Goal: Communication & Community: Answer question/provide support

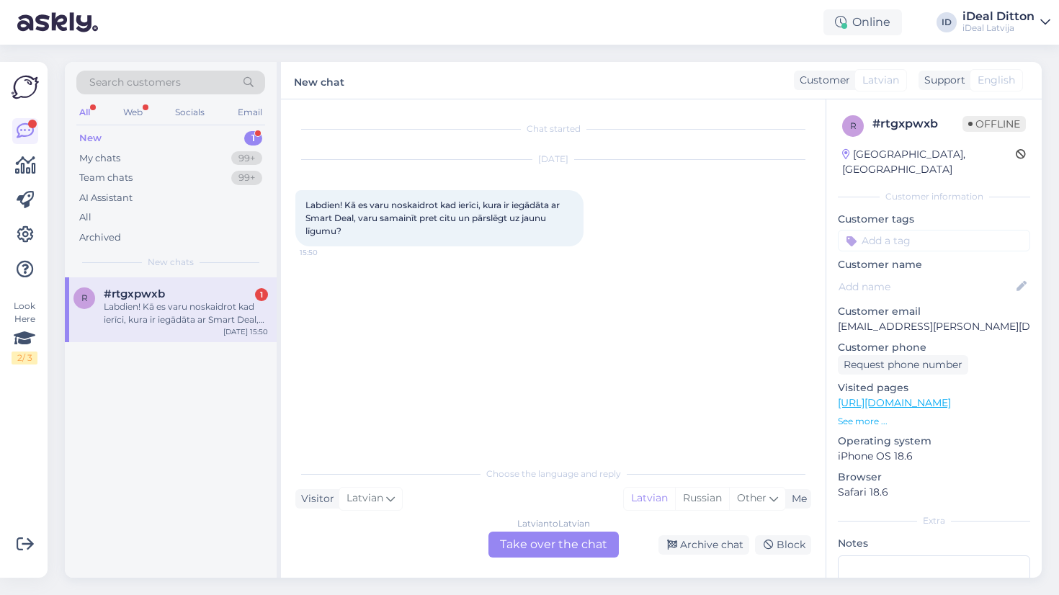
click at [544, 544] on div "Latvian to Latvian Take over the chat" at bounding box center [553, 544] width 130 height 26
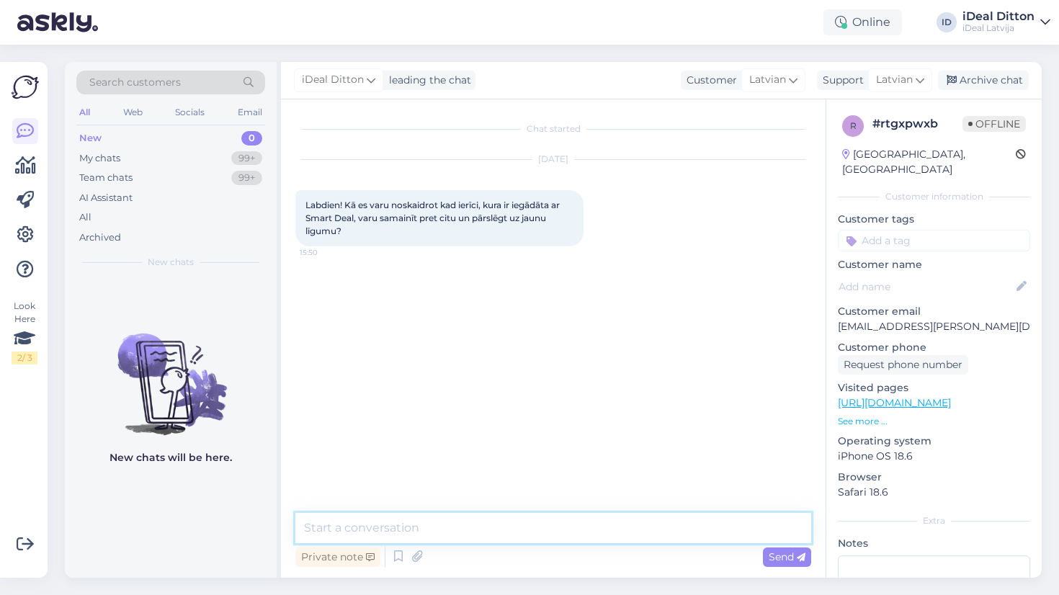
click at [481, 538] on textarea at bounding box center [553, 528] width 516 height 30
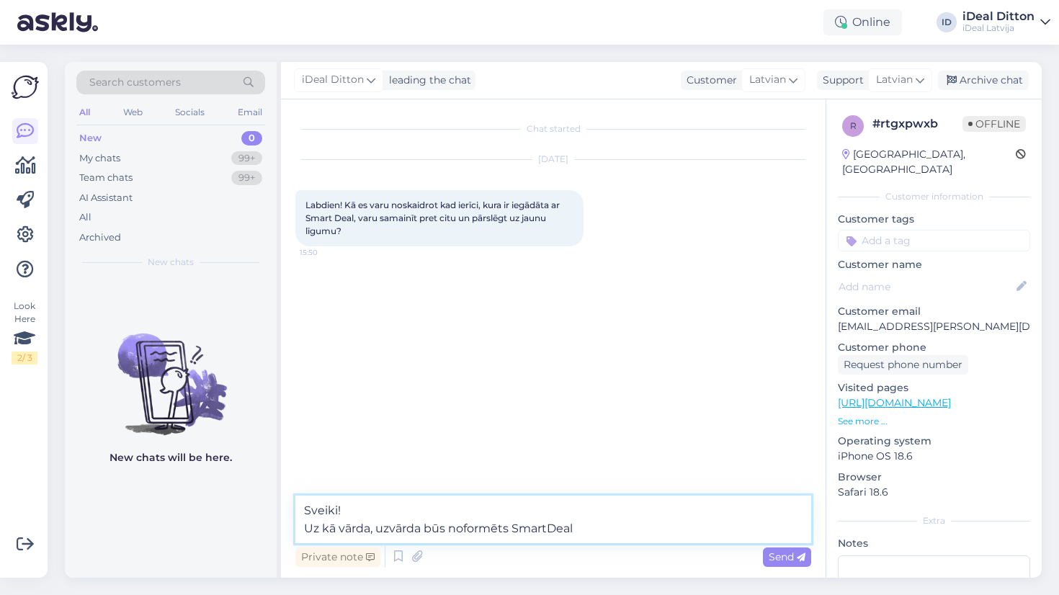
type textarea "Sveiki! Uz kā vārda, uzvārda būs noformēts SmartDeal?"
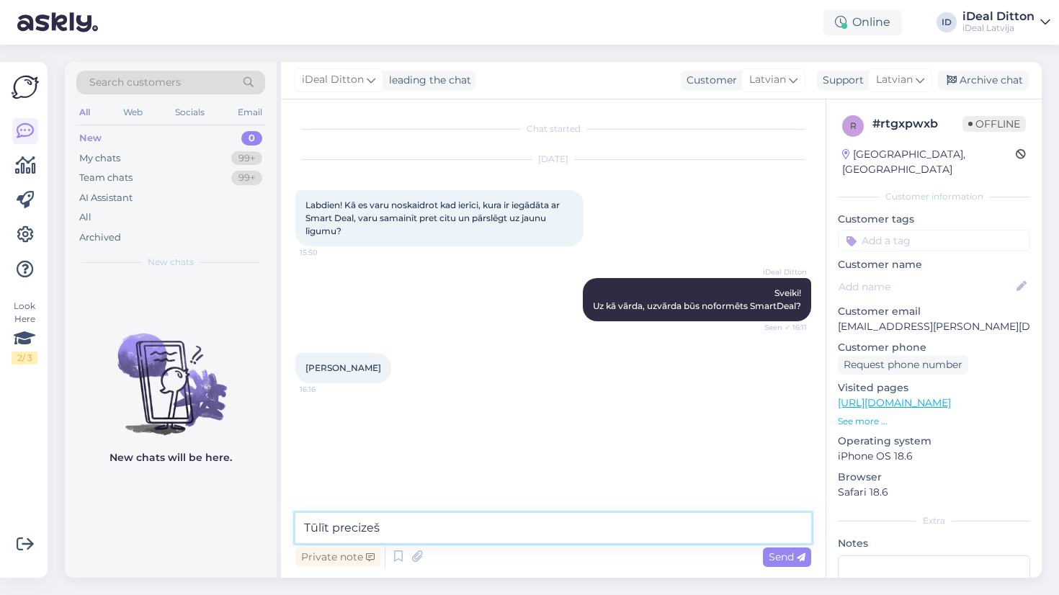
type textarea "Tūlīt precizešu"
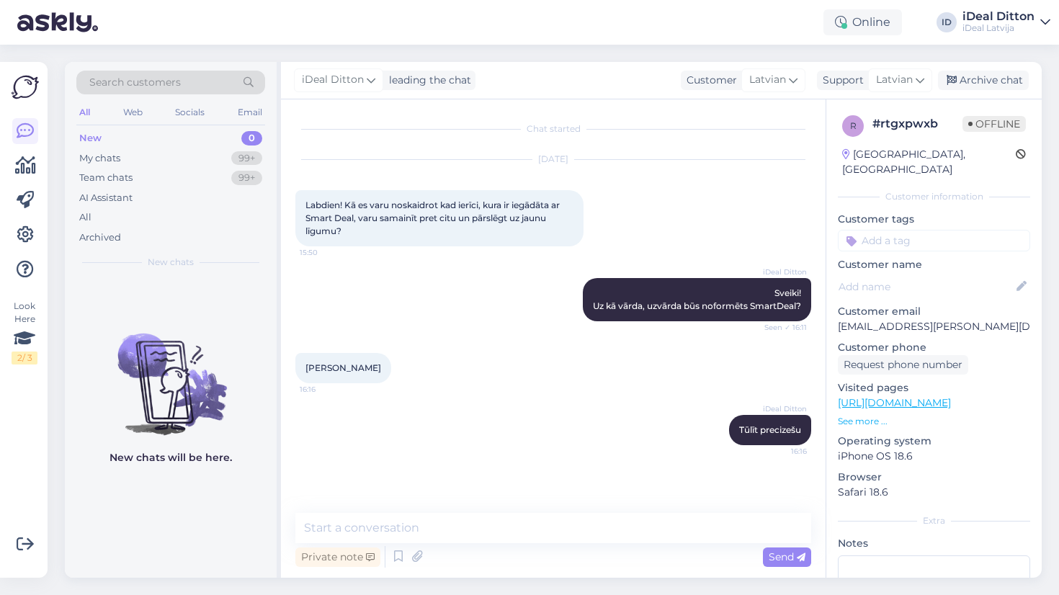
drag, startPoint x: 313, startPoint y: 366, endPoint x: 407, endPoint y: 366, distance: 94.3
click at [391, 366] on div "Vincents Gustavs Vilcāns 16:16" at bounding box center [343, 368] width 96 height 30
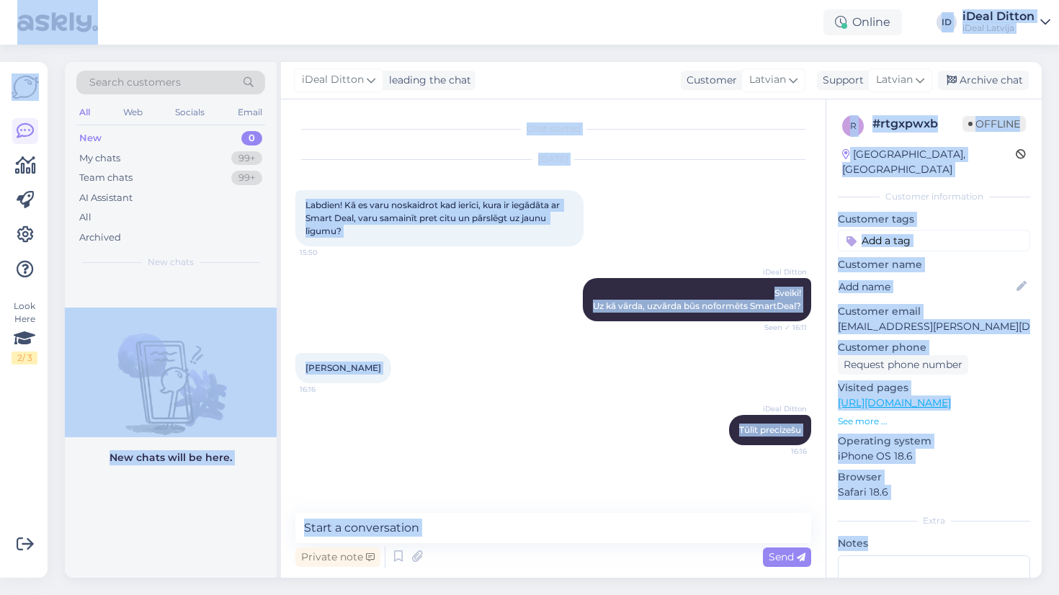
click at [404, 381] on div at bounding box center [397, 368] width 13 height 30
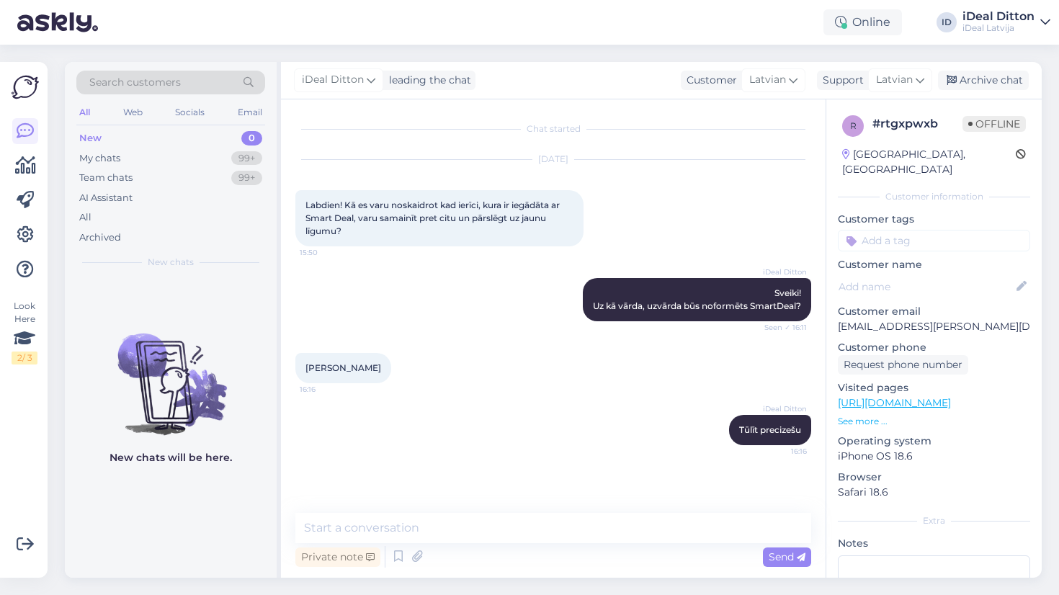
click at [381, 369] on span "Vincents Gustavs Vilcāns" at bounding box center [343, 367] width 76 height 11
copy div "Vincents Gustavs Vilcāns 16:16"
click at [524, 418] on div "iDeal Ditton Tūlīt precizešu 16:16" at bounding box center [553, 430] width 516 height 62
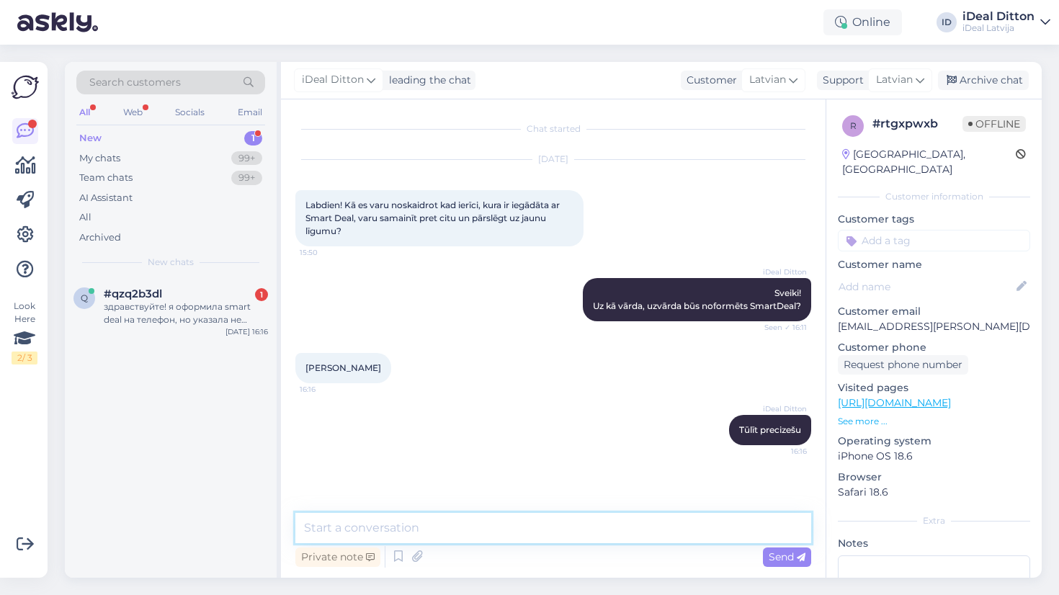
click at [483, 521] on textarea at bounding box center [553, 528] width 516 height 30
click at [423, 526] on textarea "Varētu būt, ka Jūs folrmējāt" at bounding box center [553, 528] width 516 height 30
click at [490, 525] on textarea "Varētu būt, ka Jūs formējāt" at bounding box center [553, 528] width 516 height 30
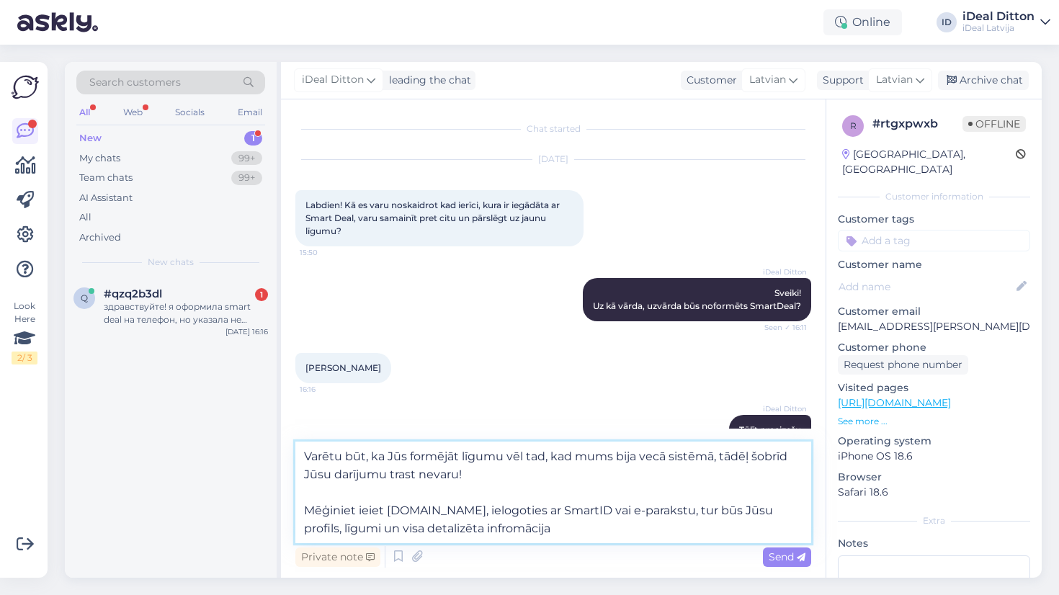
type textarea "Varētu būt, ka Jūs formējāt līgumu vēl tad, kad mums bija vecā sistēmā, tādēļ š…"
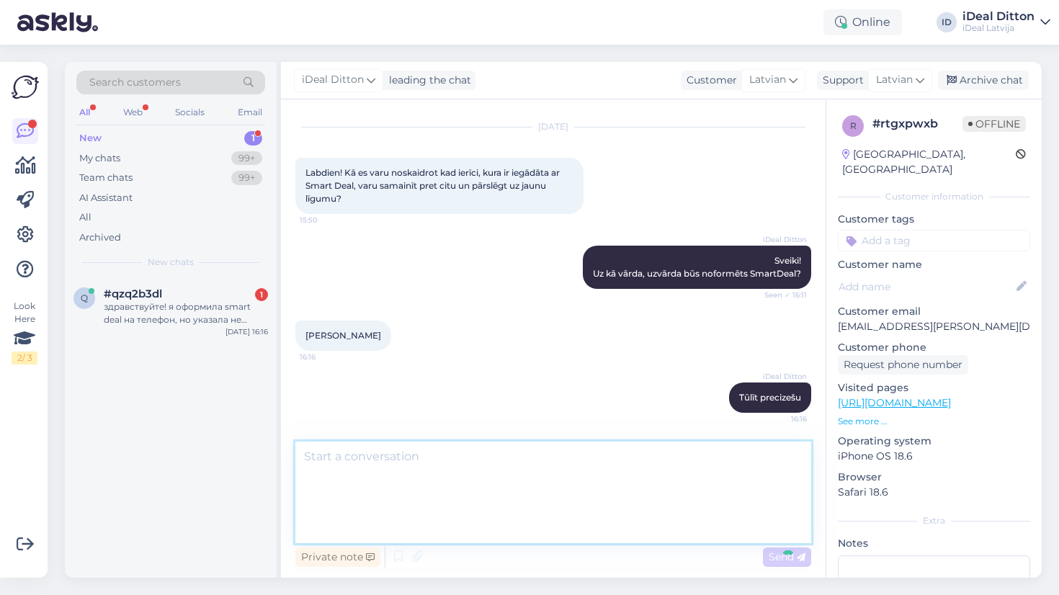
scroll to position [75, 0]
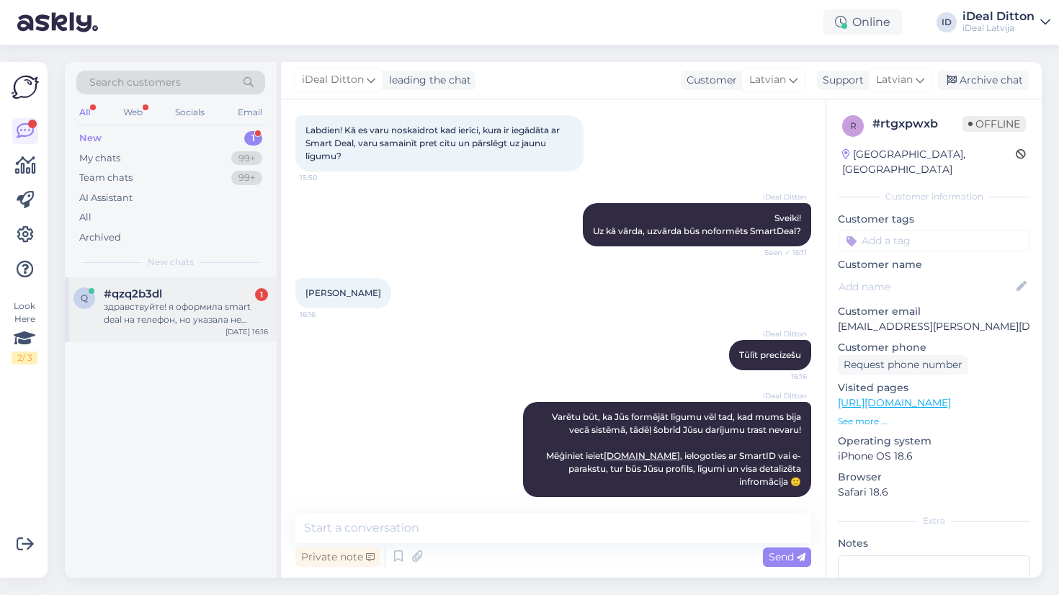
click at [188, 307] on div "здравствуйте! я оформила smart deal на телефон, но указала не правильный период…" at bounding box center [186, 313] width 164 height 26
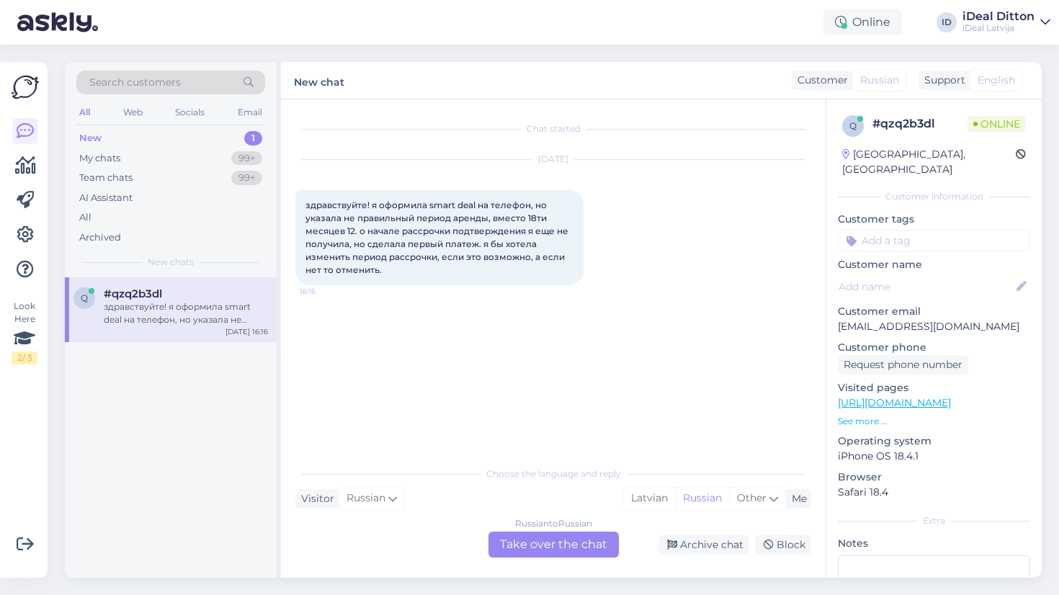
click at [557, 538] on div "Russian to Russian Take over the chat" at bounding box center [553, 544] width 130 height 26
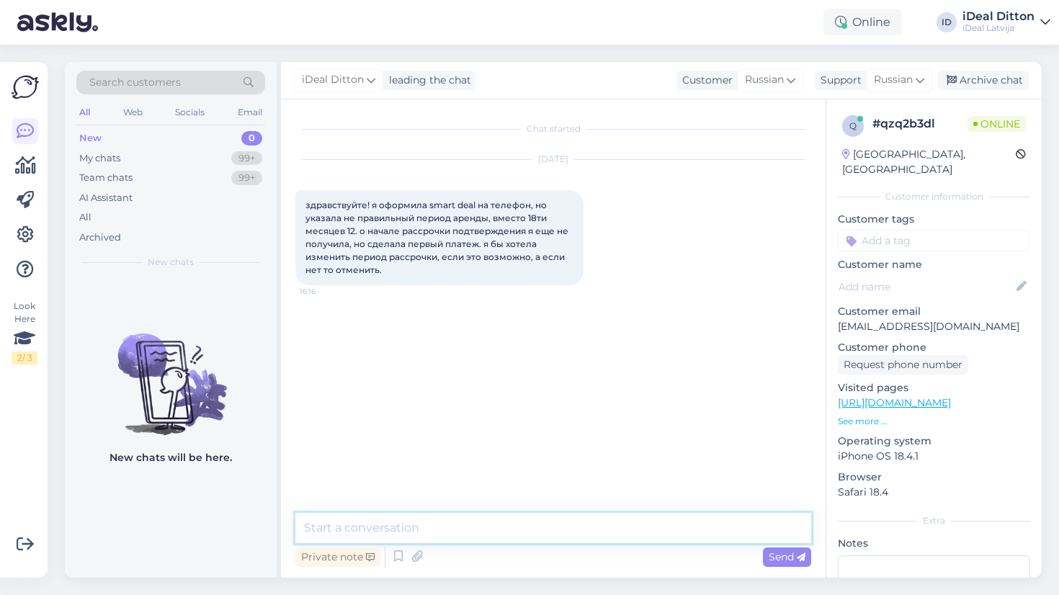
click at [510, 531] on textarea at bounding box center [553, 528] width 516 height 30
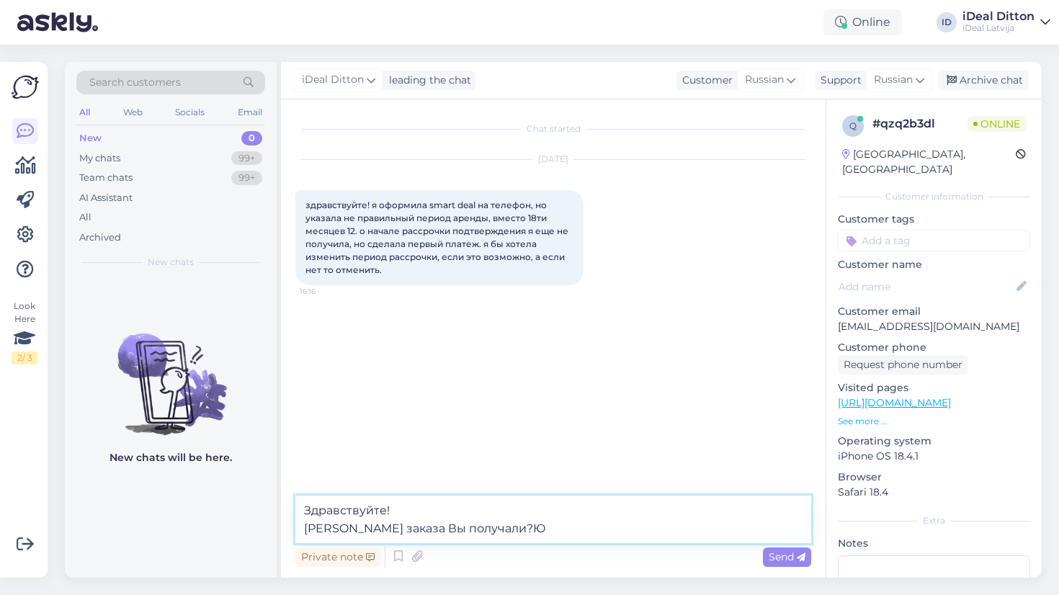
type textarea "Здравствуйте! Номер заказа Вы получали?"
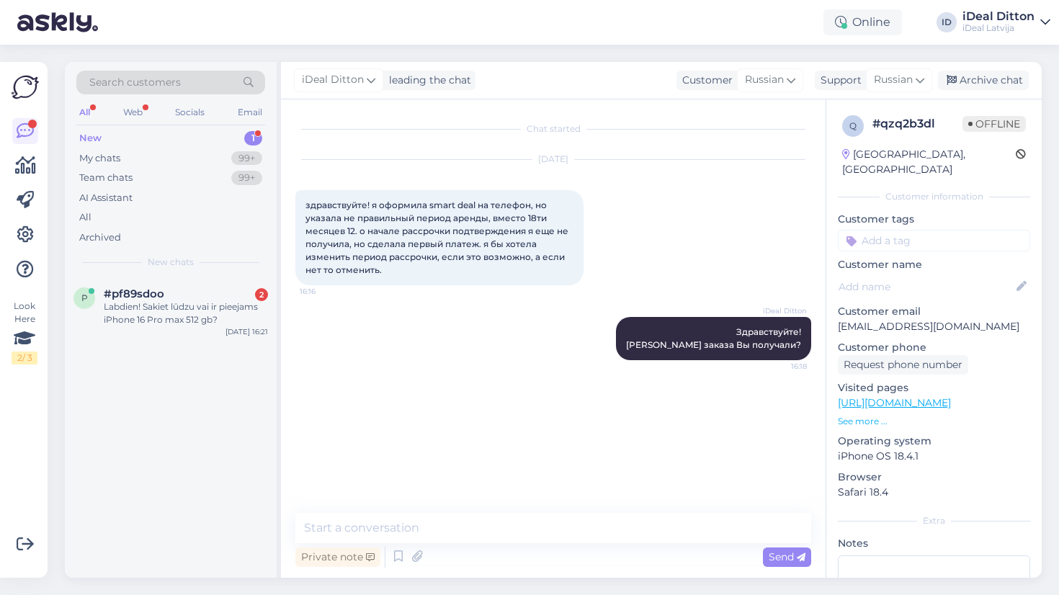
click at [598, 342] on div "iDeal Ditton Здравствуйте! Номер заказа Вы получали? 16:18" at bounding box center [553, 338] width 516 height 75
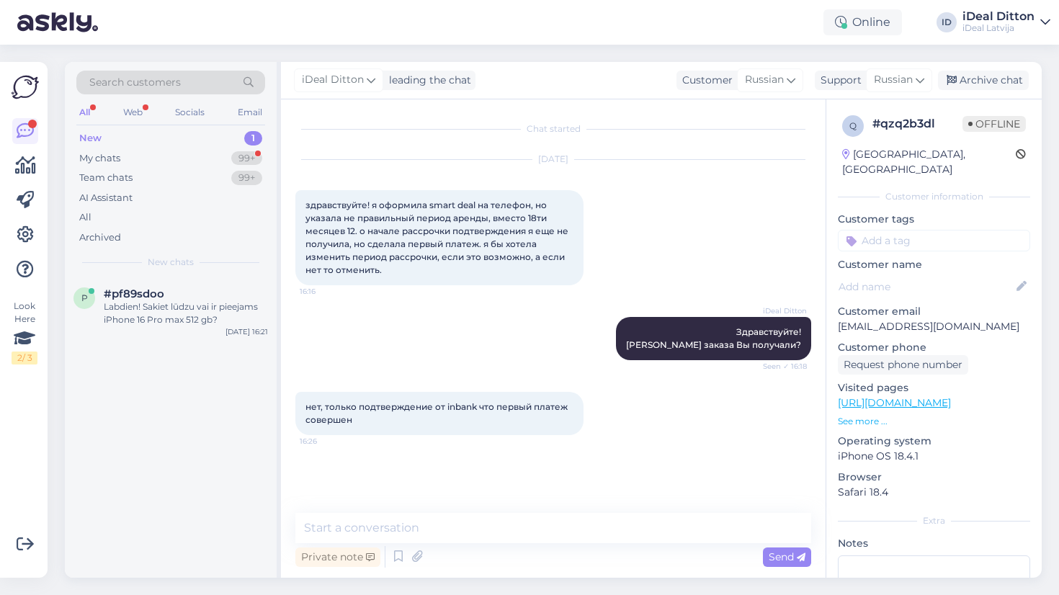
click at [503, 555] on div "Private note Send" at bounding box center [553, 556] width 516 height 27
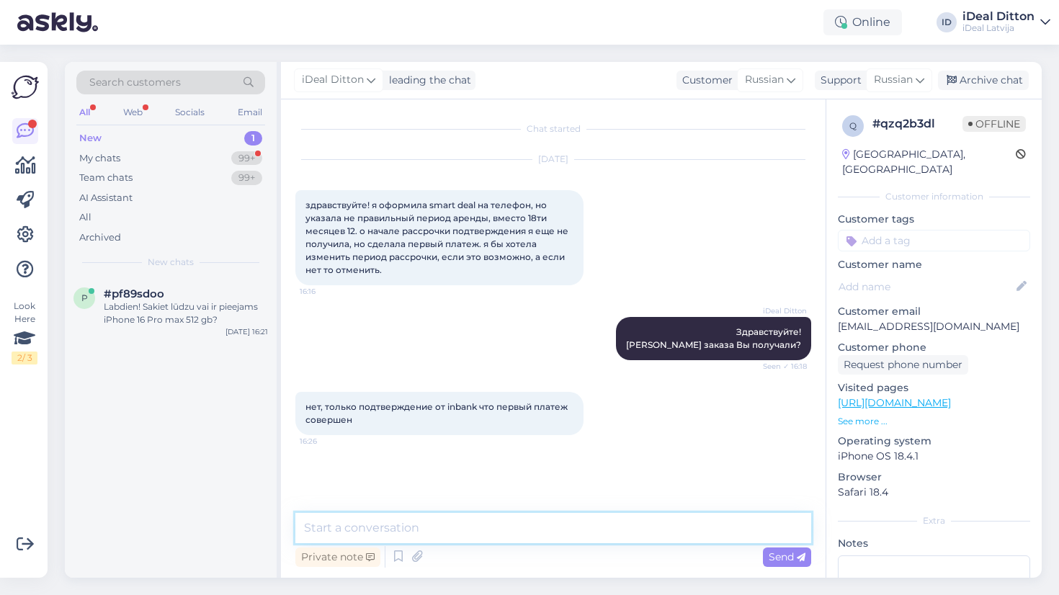
click at [503, 537] on textarea at bounding box center [553, 528] width 516 height 30
type textarea "Укажите Ваше Имя и фамилию"
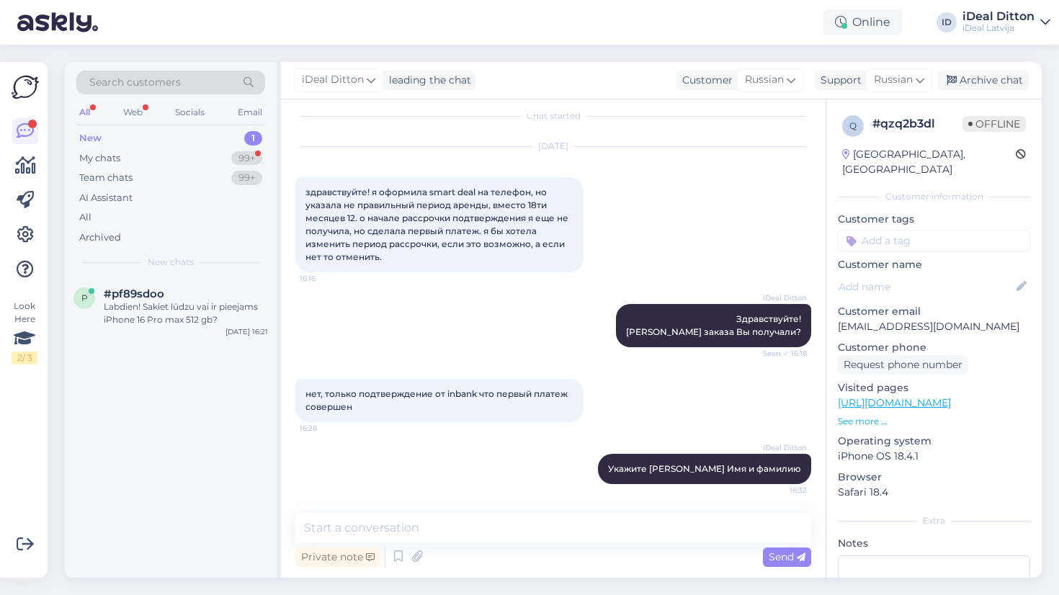
click at [496, 467] on div "iDeal Ditton Укажите Ваше Имя и фамилию 16:32" at bounding box center [553, 469] width 516 height 62
click at [241, 166] on div "My chats 99+" at bounding box center [170, 158] width 189 height 20
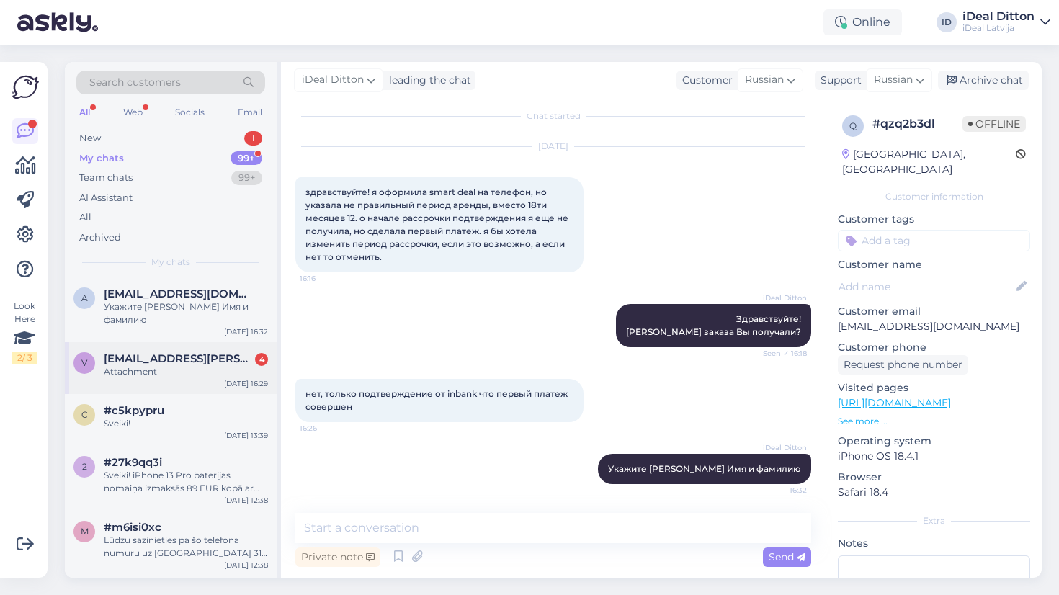
click at [192, 365] on div "Attachment" at bounding box center [186, 371] width 164 height 13
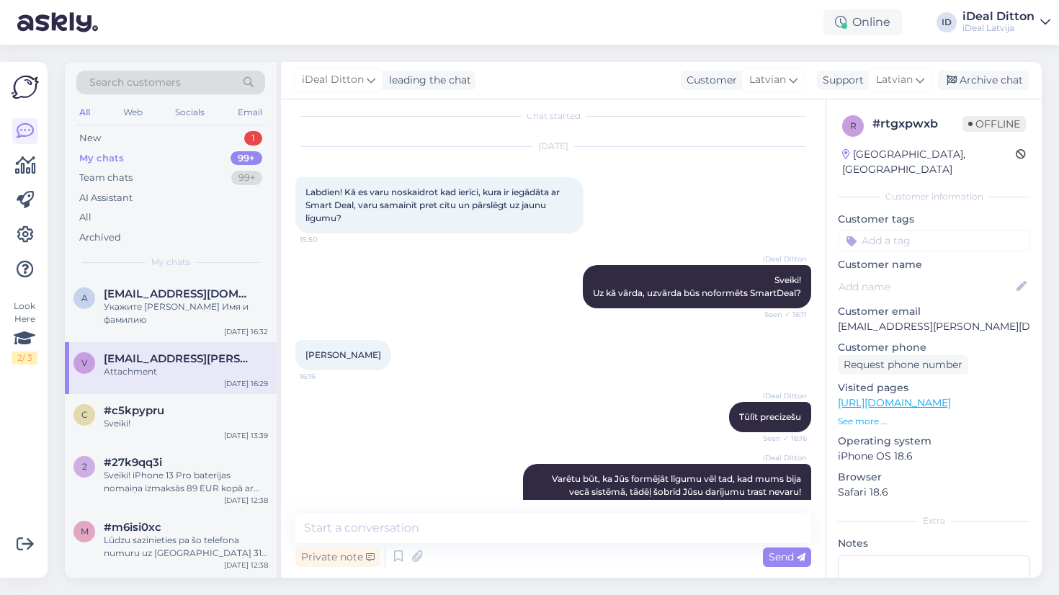
scroll to position [349, 0]
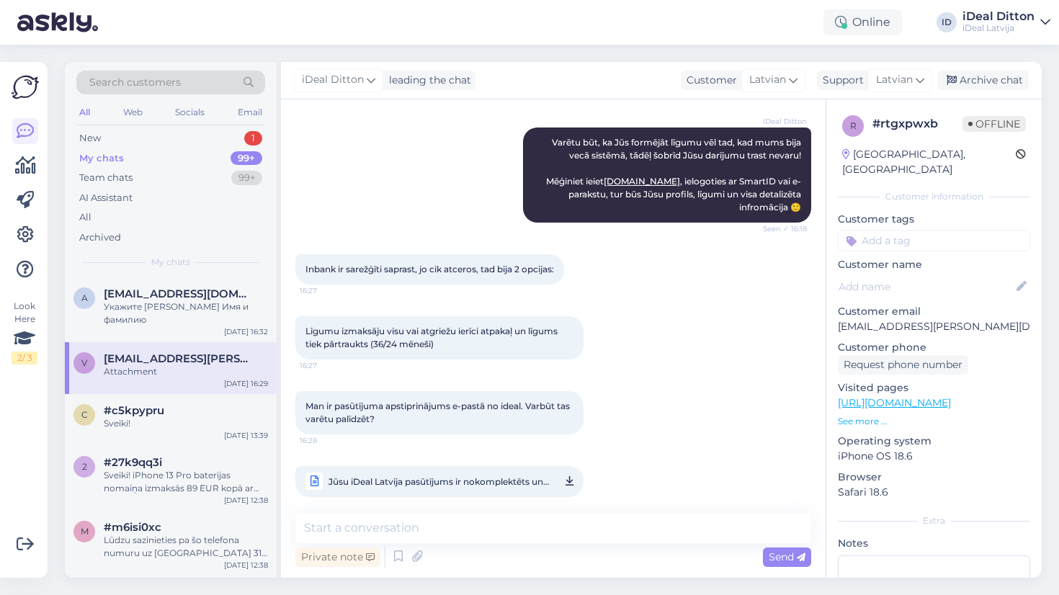
click at [565, 472] on icon at bounding box center [569, 481] width 8 height 18
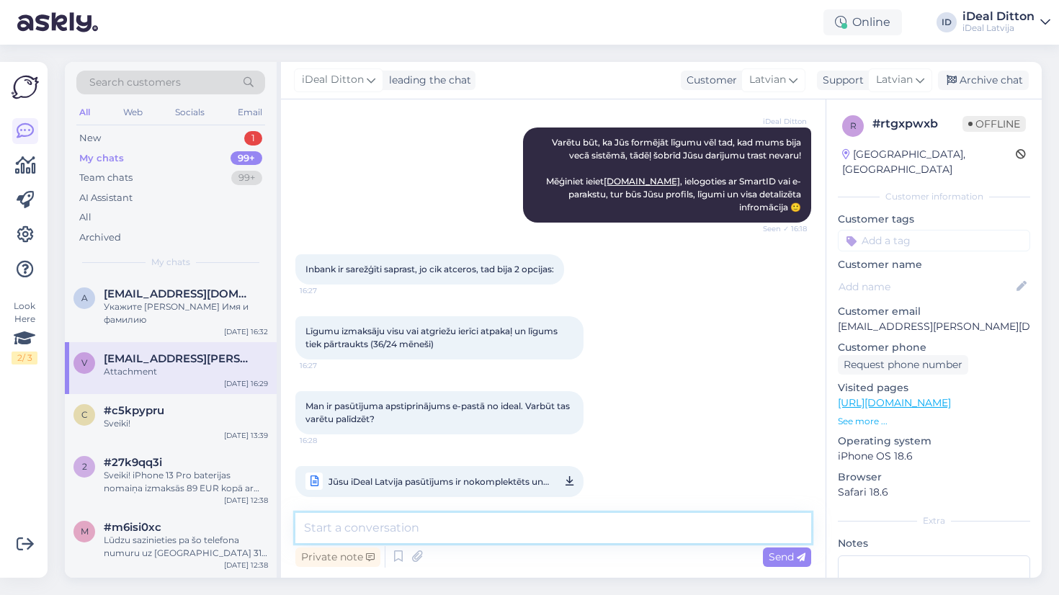
click at [446, 529] on textarea at bounding box center [553, 528] width 516 height 30
type textarea "О"
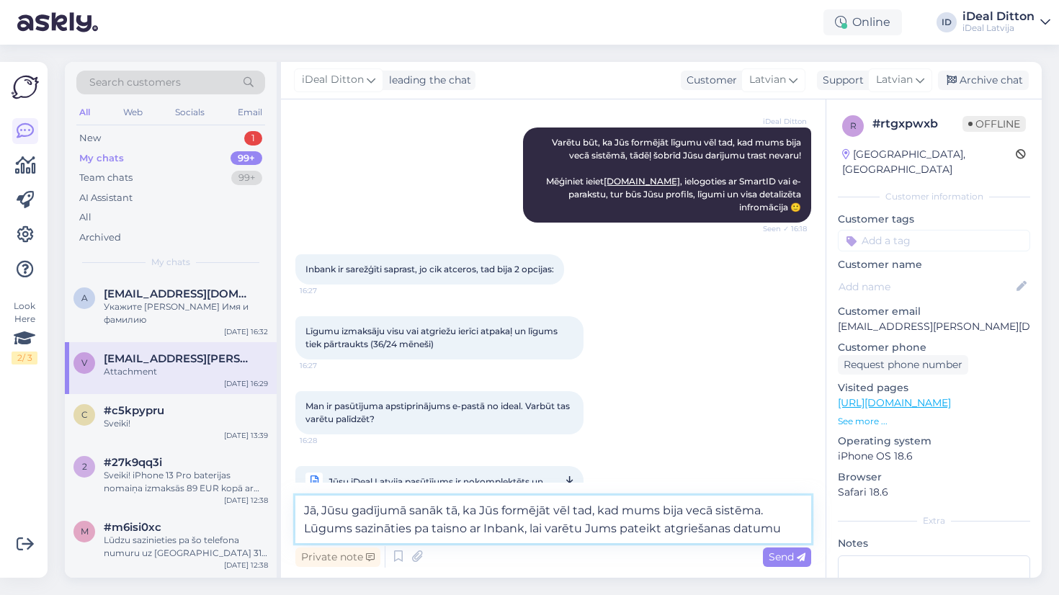
type textarea "Jā, Jūsu gadījumā sanāk tā, ka Jūs formējāt vēl tad, kad mums bija vecā sistēma…"
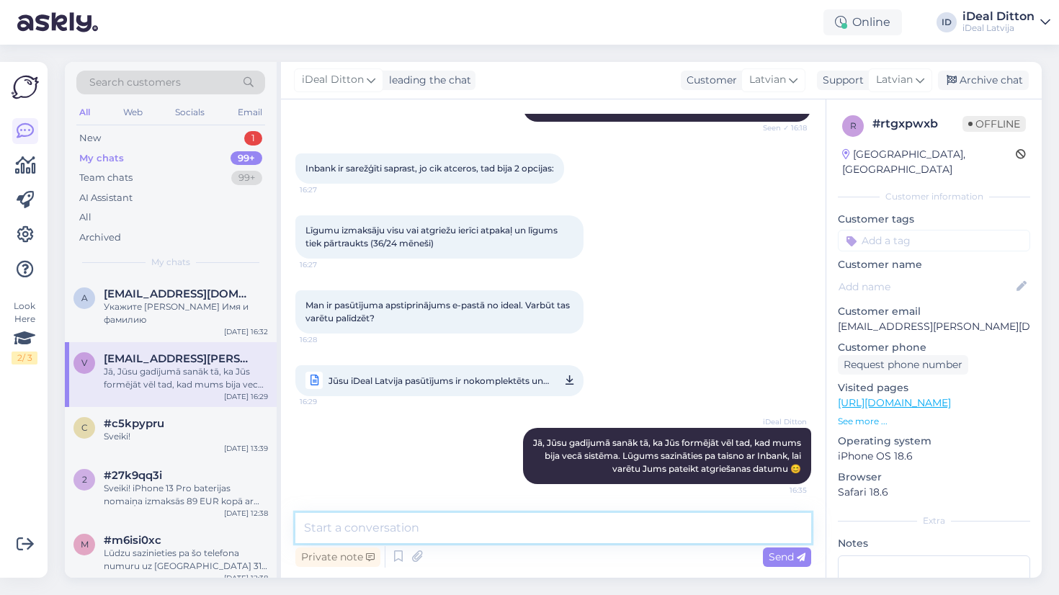
scroll to position [437, 0]
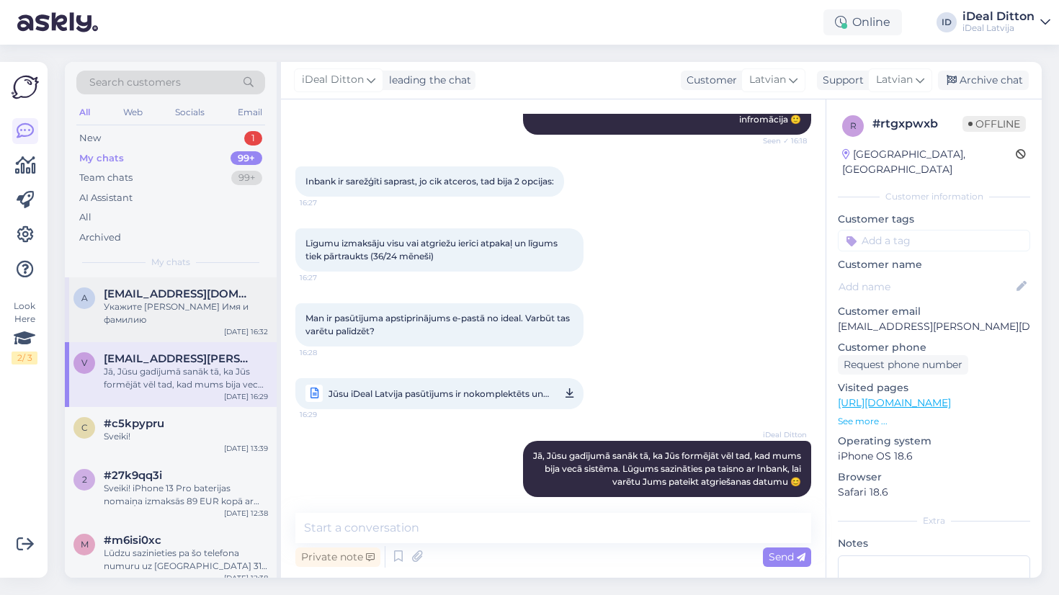
click at [187, 290] on span "allexxandraj@gmail.com" at bounding box center [179, 293] width 150 height 13
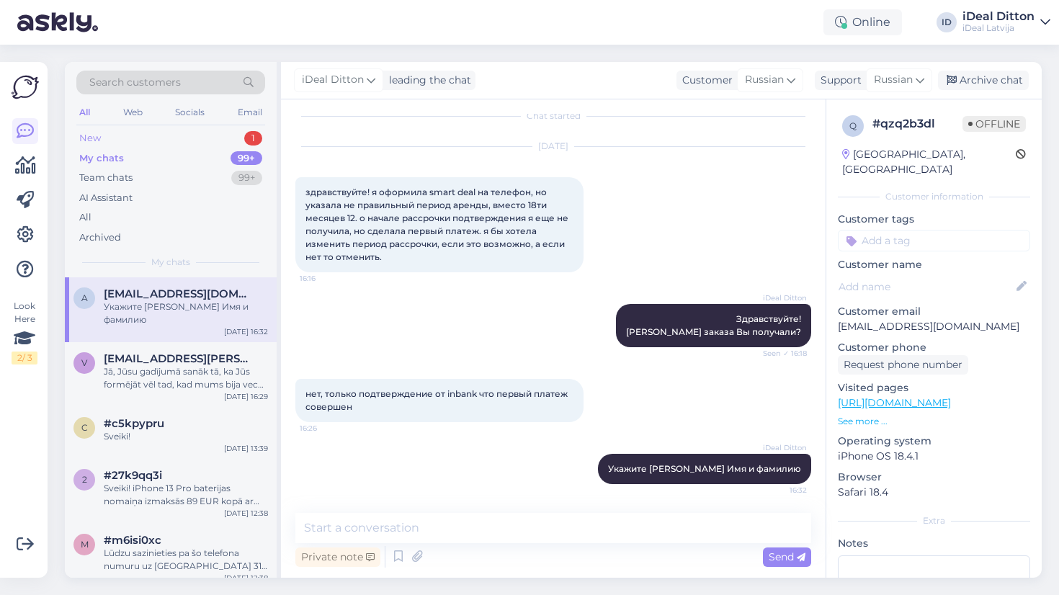
click at [225, 137] on div "New 1" at bounding box center [170, 138] width 189 height 20
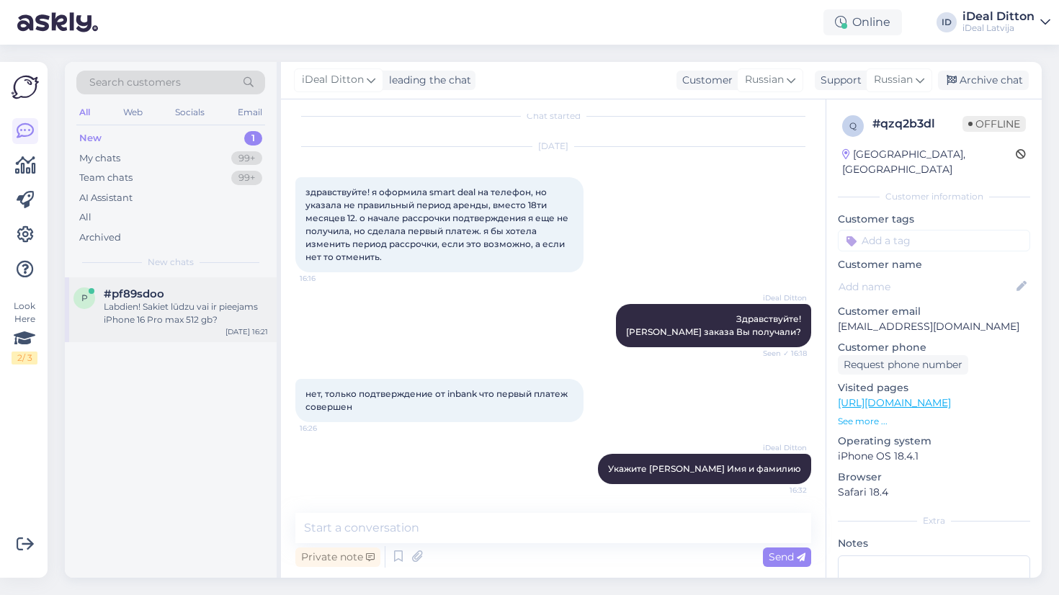
click at [225, 328] on div "p #pf89sdoo Labdien! Sakiet lūdzu vai ir pieejams iPhone 16 Pro max 512 gb? Aug…" at bounding box center [171, 309] width 212 height 65
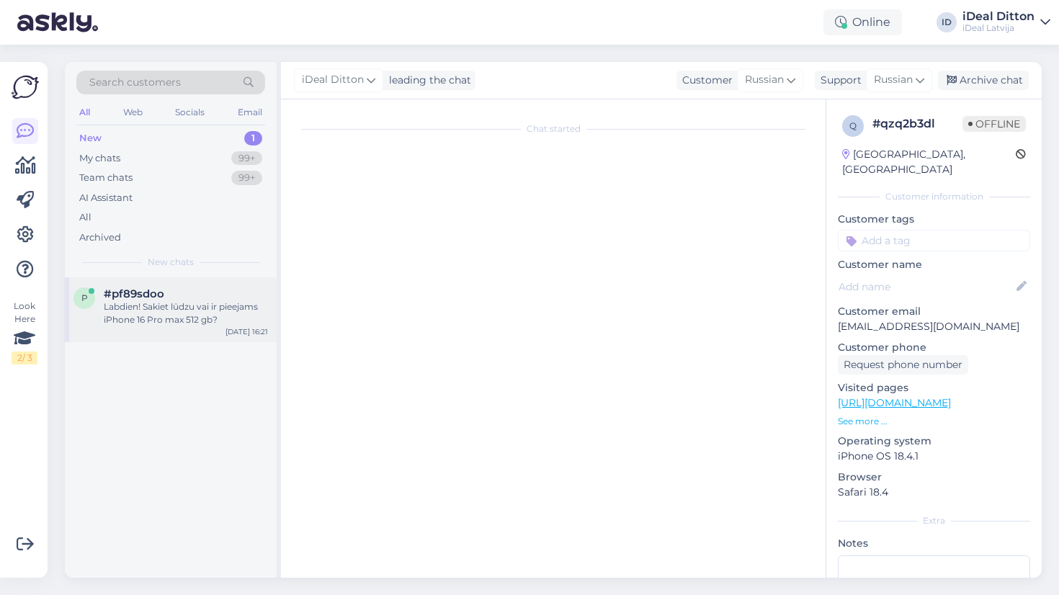
scroll to position [0, 0]
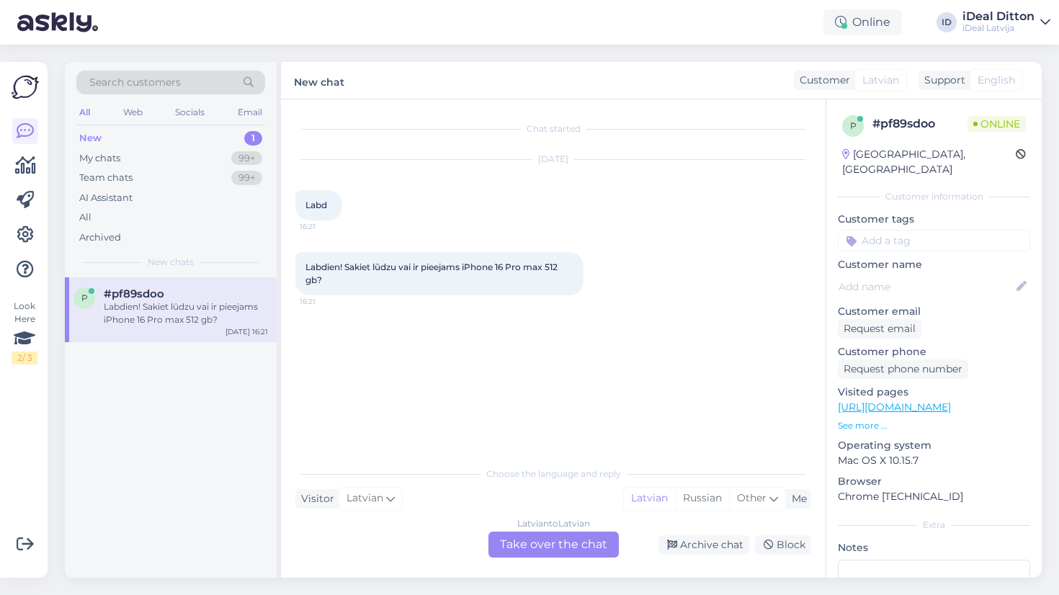
click at [557, 533] on div "Latvian to Latvian Take over the chat" at bounding box center [553, 544] width 130 height 26
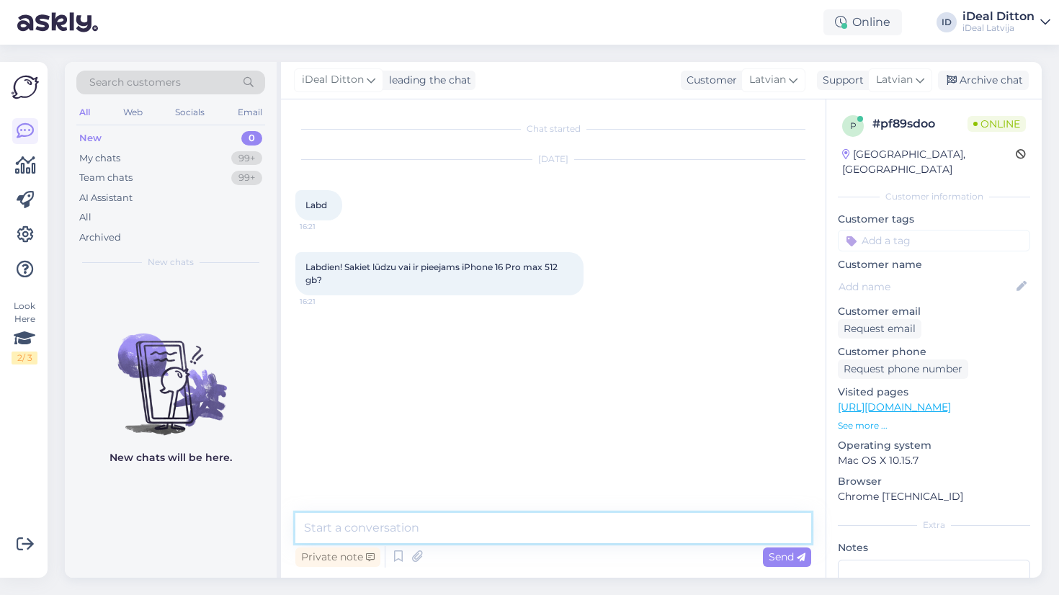
click at [516, 533] on textarea at bounding box center [553, 528] width 516 height 30
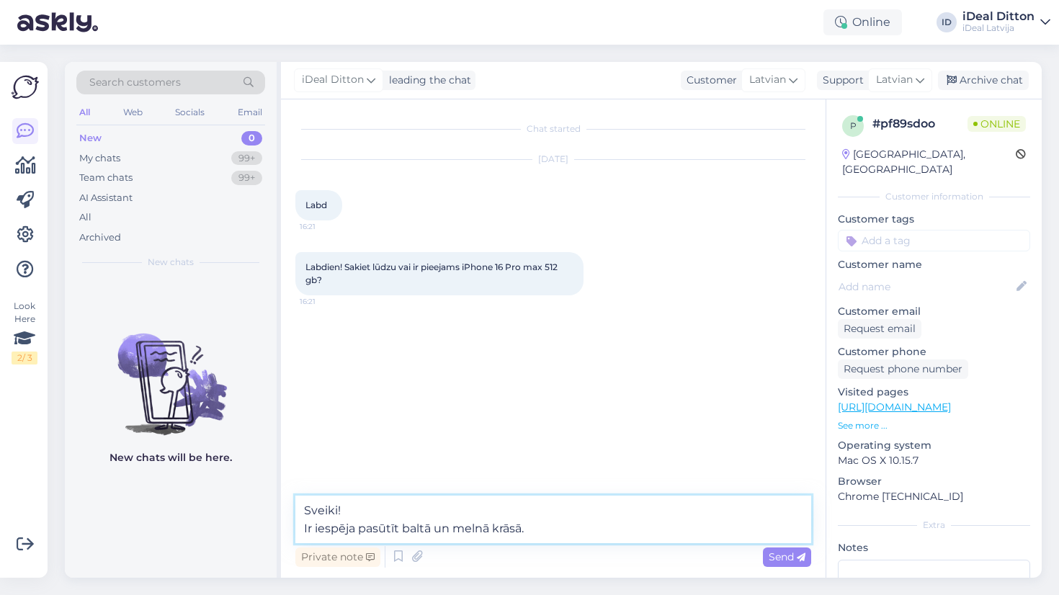
drag, startPoint x: 300, startPoint y: 526, endPoint x: 398, endPoint y: 530, distance: 97.3
click at [398, 530] on textarea "Sveiki! Ir iespēja pasūtīt baltā un melnā krāsā." at bounding box center [553, 519] width 516 height 48
click at [606, 527] on textarea "Sveiki! Varam precizēt par pasūtīšanu, baltā un melnā krāsā." at bounding box center [553, 519] width 516 height 48
click at [621, 533] on textarea "Sveiki! Varam precizēt par pasūtīšanu, baltā un melnā krāsā." at bounding box center [553, 519] width 516 height 48
type textarea "Sveiki! Varam precizēt par pasūtīšanu, baltā un melnā krāsā. Vai vēlaties veikt…"
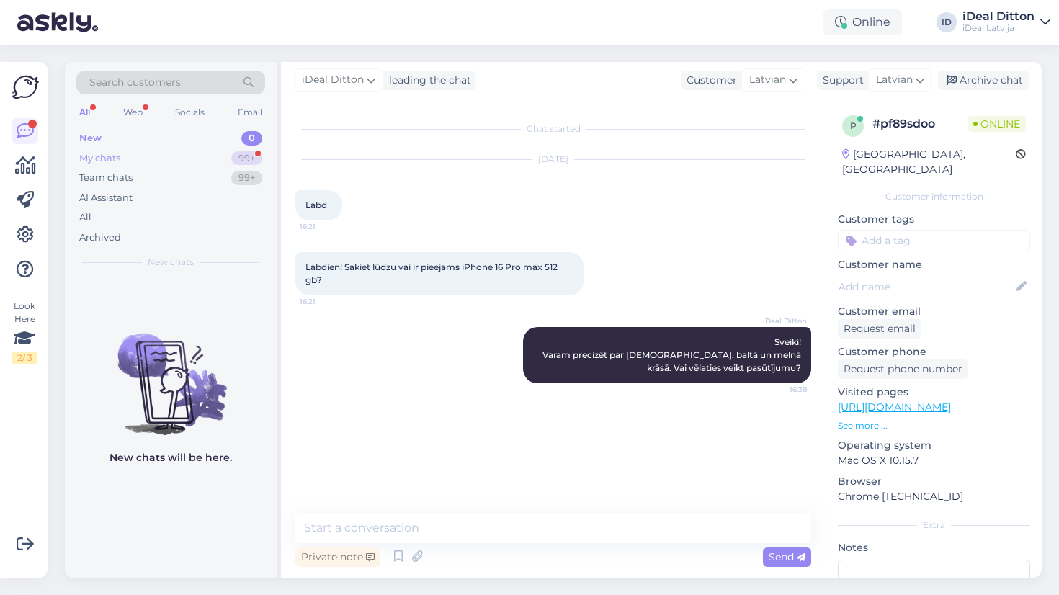
click at [254, 153] on div "99+" at bounding box center [246, 158] width 31 height 14
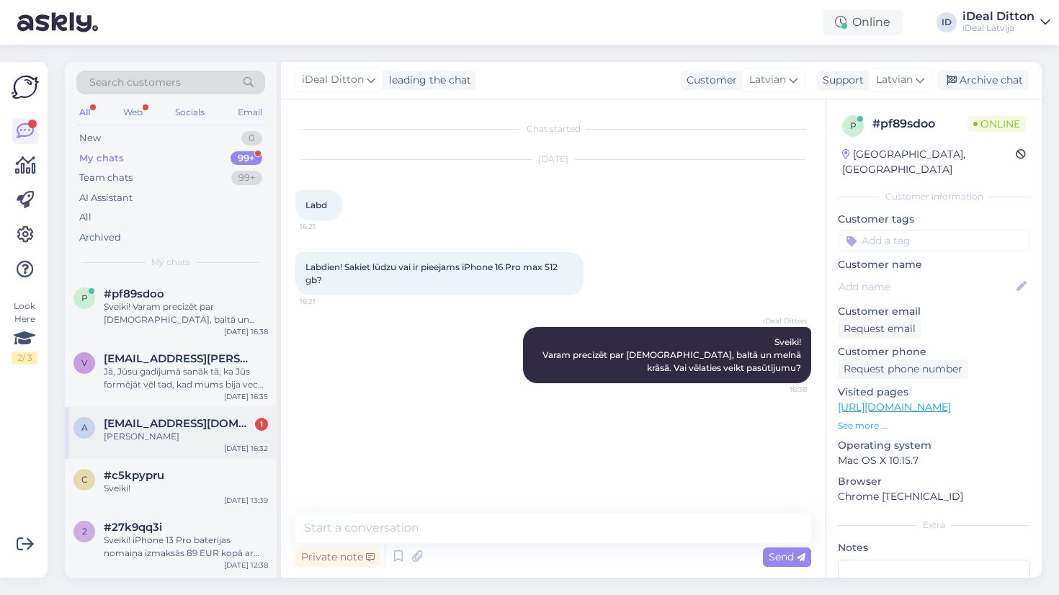
click at [176, 433] on div "Aleksandra Nadežda Jegorova" at bounding box center [186, 436] width 164 height 13
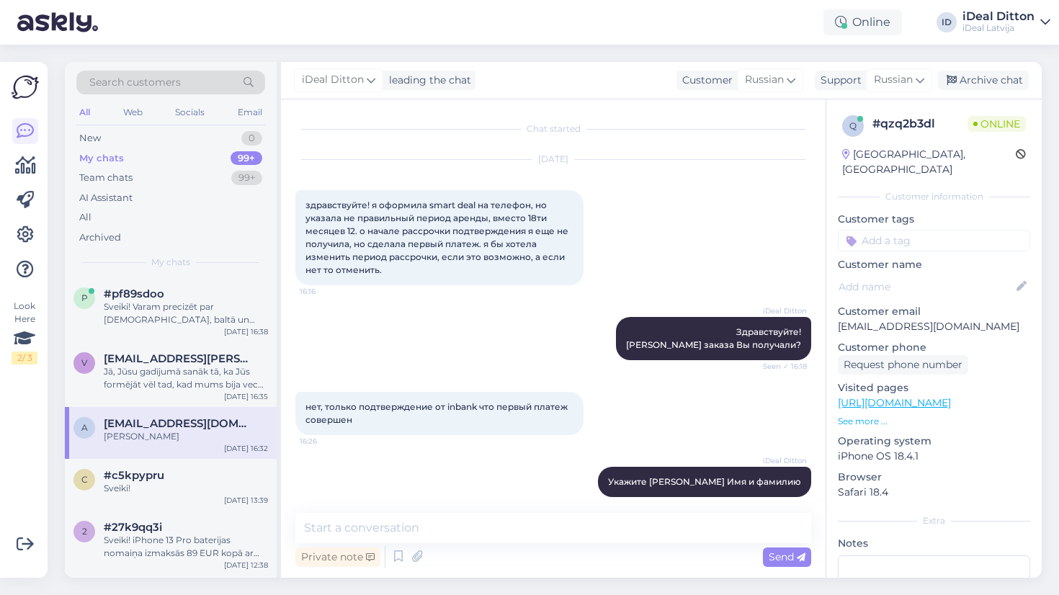
scroll to position [75, 0]
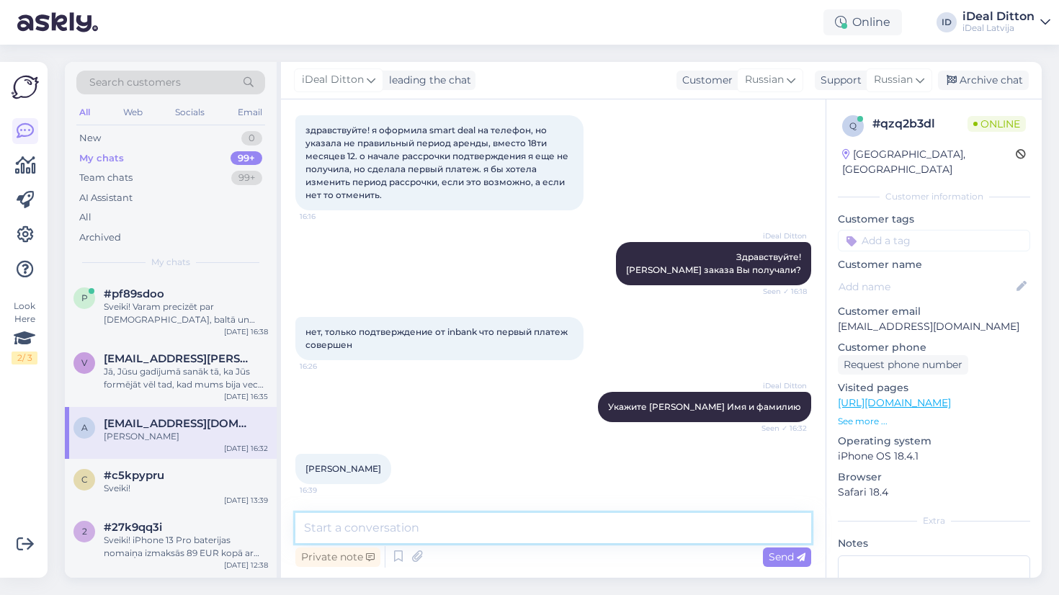
click at [485, 531] on textarea at bounding box center [553, 528] width 516 height 30
click at [437, 519] on textarea at bounding box center [553, 528] width 516 height 30
type textarea "Сейчас все уточню 😊"
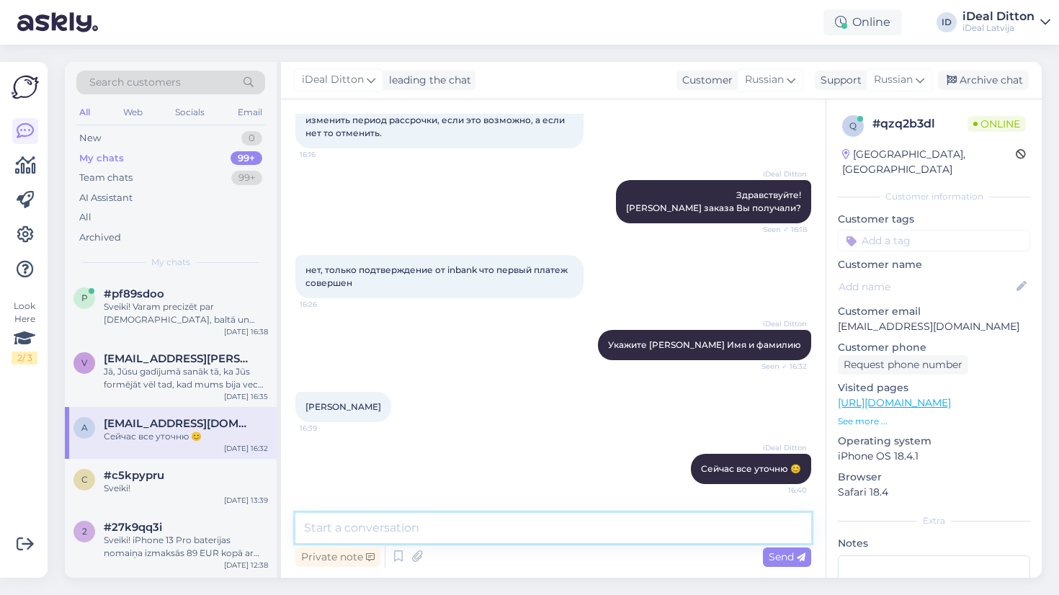
scroll to position [137, 0]
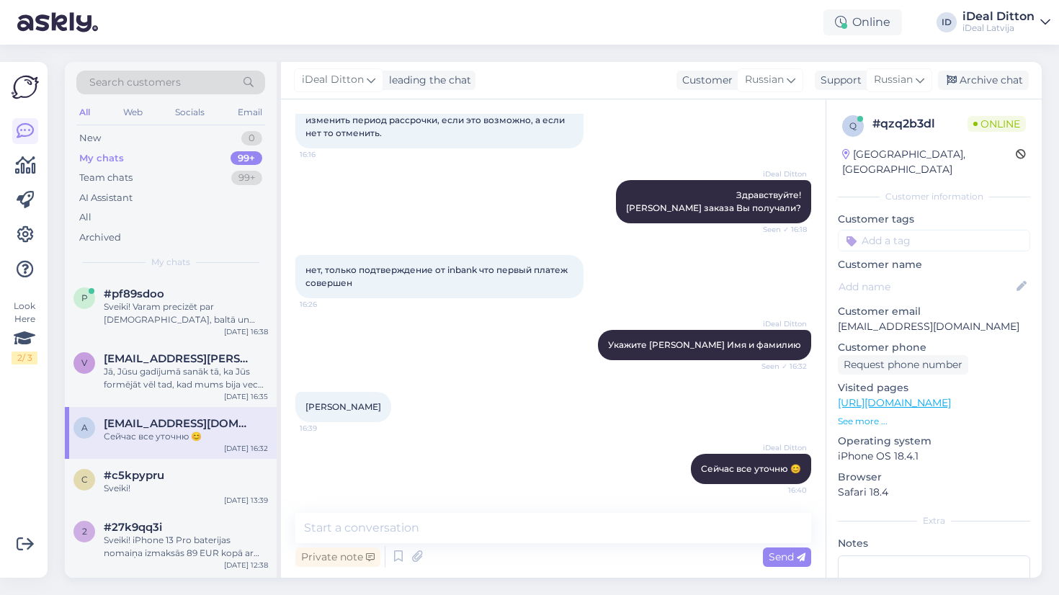
drag, startPoint x: 440, startPoint y: 403, endPoint x: 297, endPoint y: 406, distance: 142.6
click at [297, 406] on div "Aleksandra Nadežda Jegorova 16:39" at bounding box center [343, 407] width 96 height 30
copy span "Aleksandra Nadežda Jegorova"
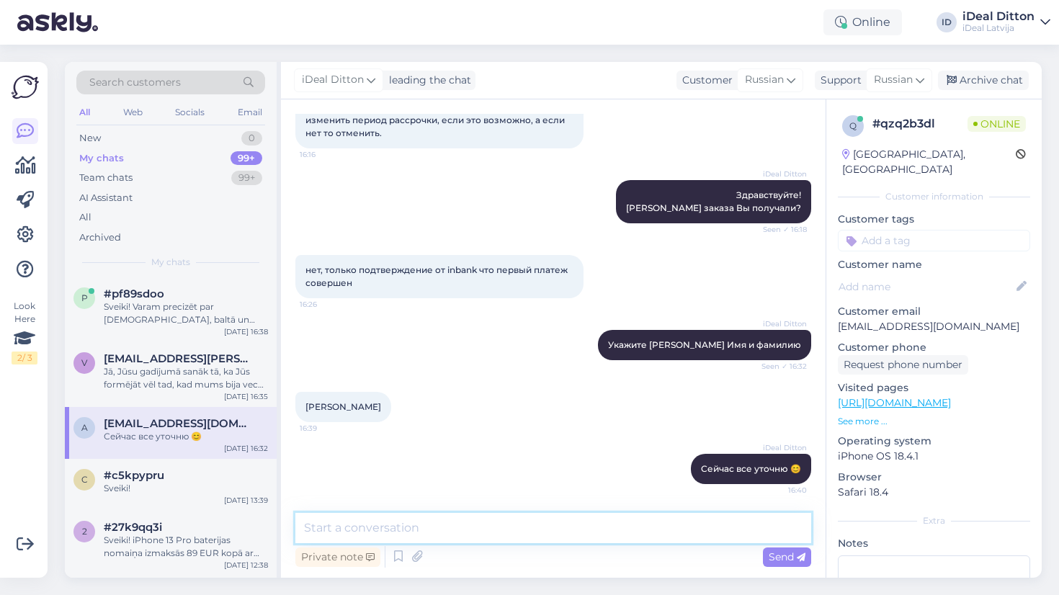
click at [603, 520] on textarea at bounding box center [553, 528] width 516 height 30
type textarea "п"
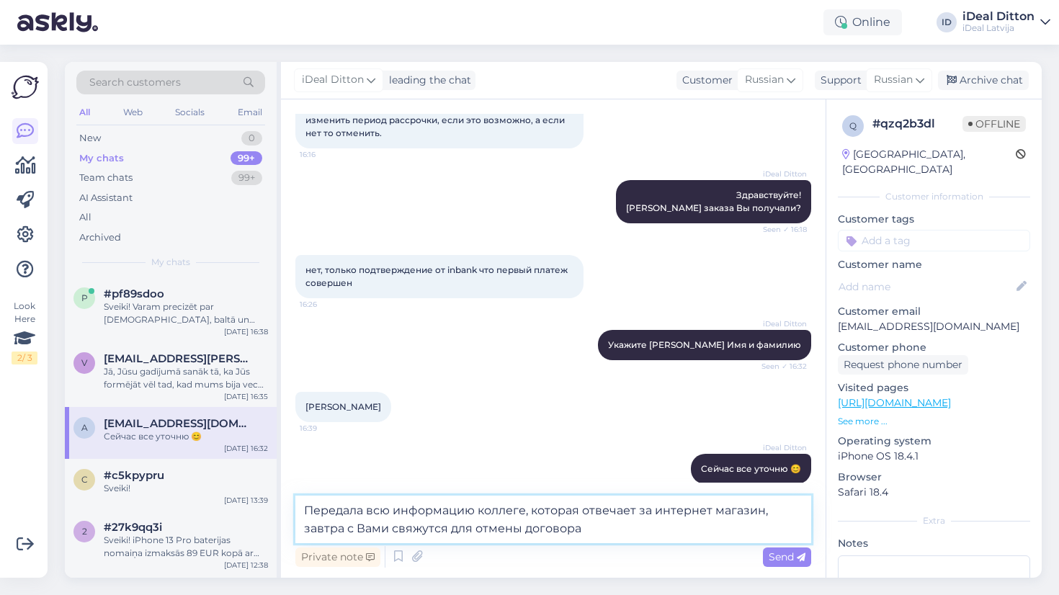
type textarea "Передала всю информацию коллеге, которая отвечает за интернет магазин, завтра с…"
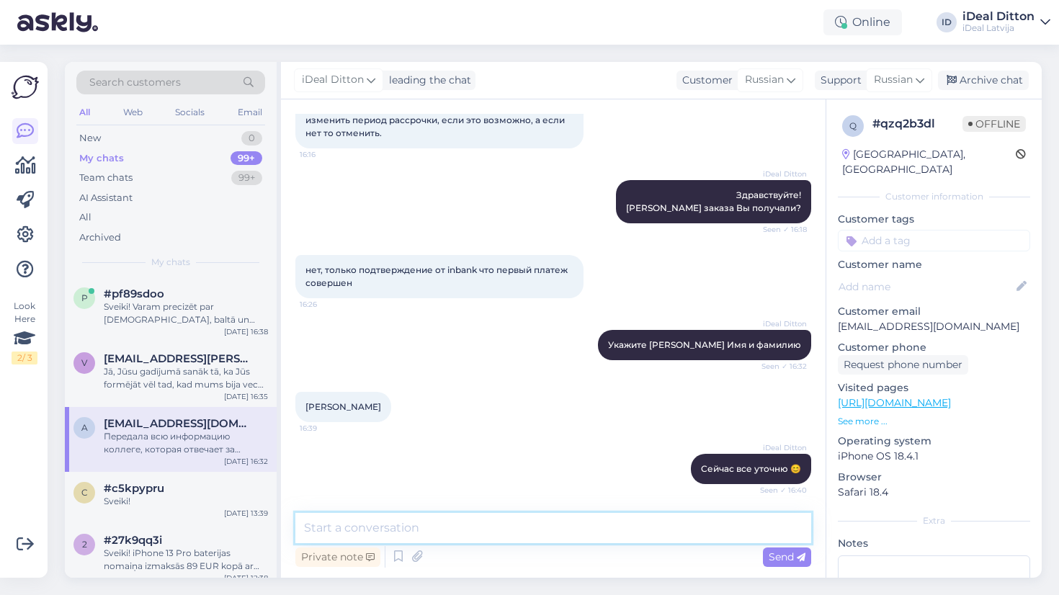
scroll to position [225, 0]
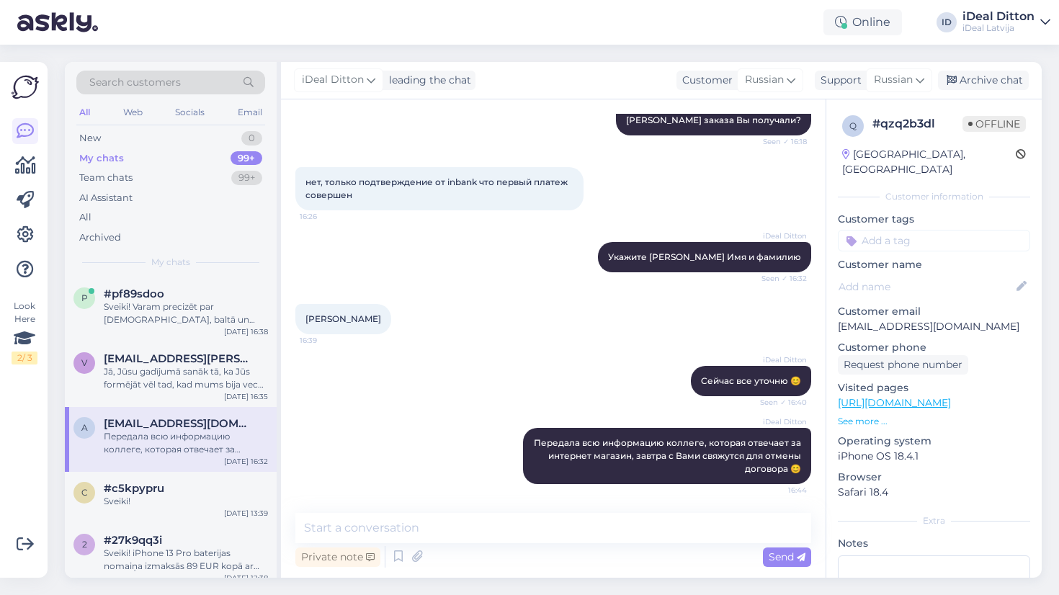
click at [547, 360] on div "iDeal Ditton Сейчас все уточню 😊 Seen ✓ 16:40" at bounding box center [553, 381] width 516 height 62
click at [233, 309] on div "Sveiki! Varam precizēt par pasūtīšanu, baltā un melnā krāsā. Vai vēlaties veikt…" at bounding box center [186, 313] width 164 height 26
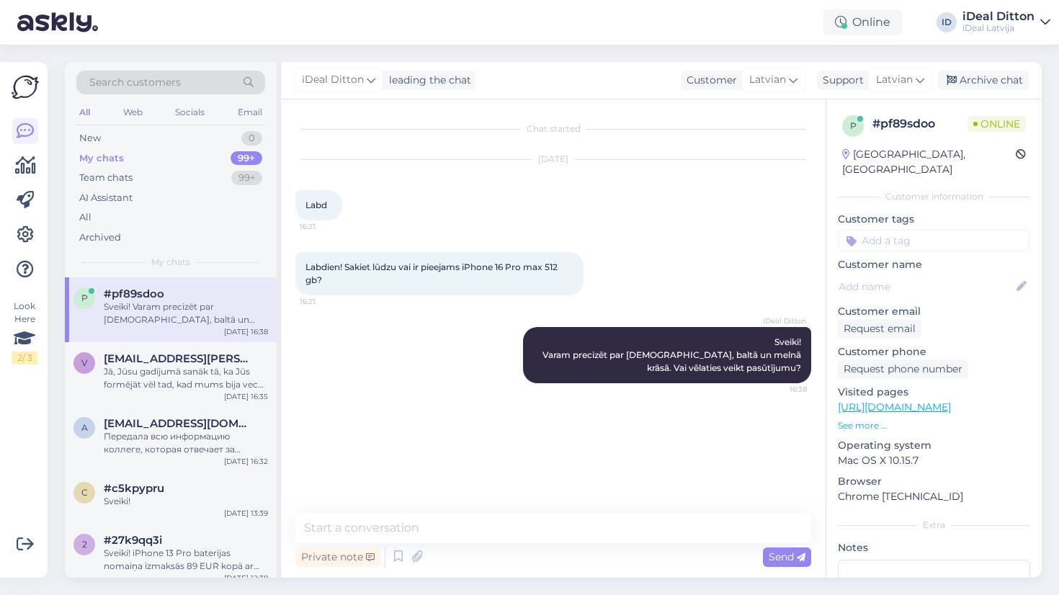
scroll to position [0, 0]
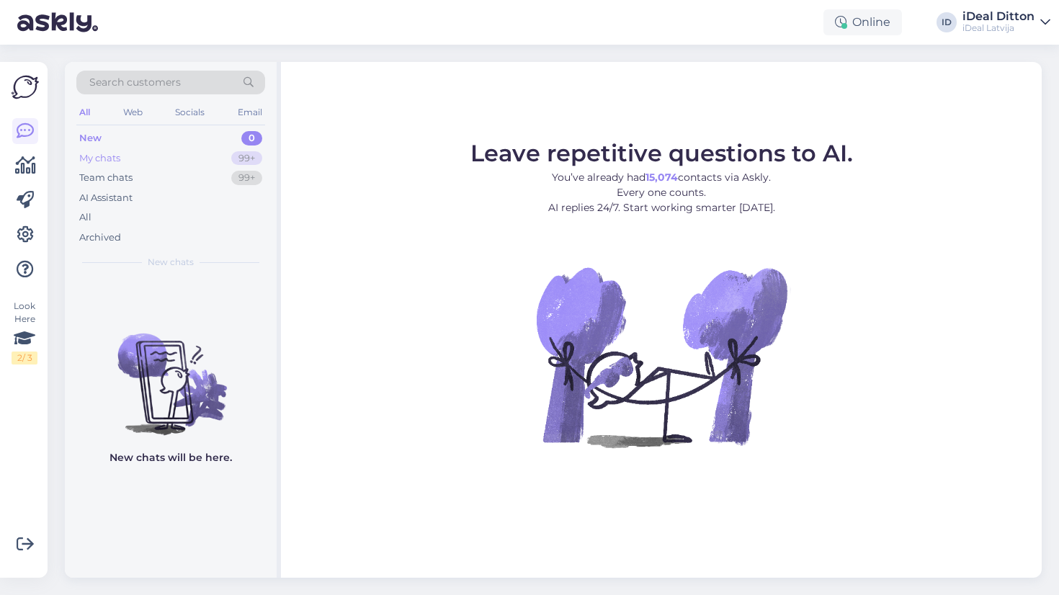
click at [241, 160] on div "99+" at bounding box center [246, 158] width 31 height 14
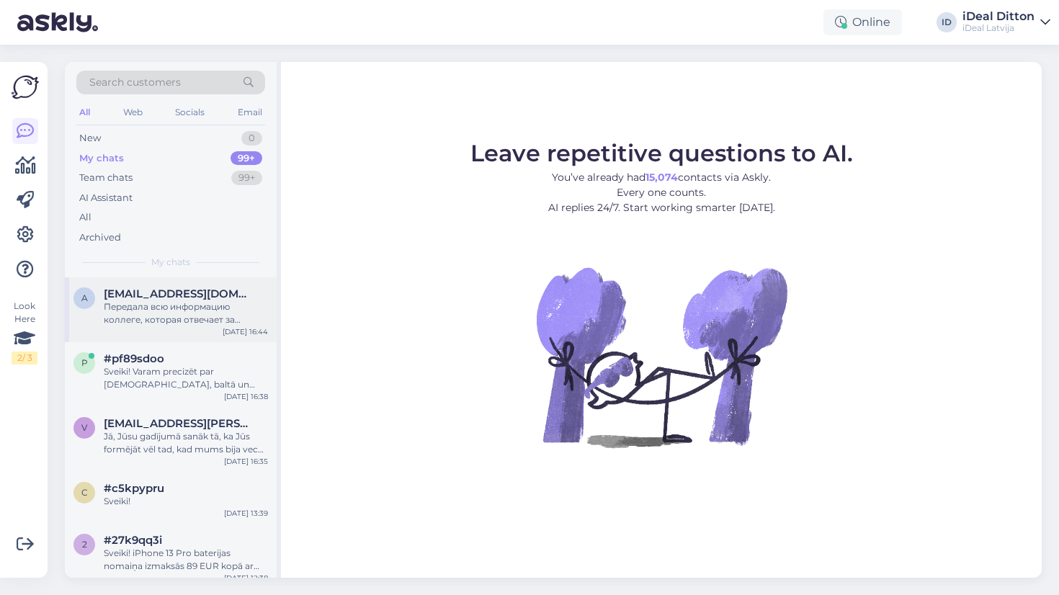
click at [200, 320] on div "Передала всю информацию коллеге, которая отвечает за интернет магазин, завтра с…" at bounding box center [186, 313] width 164 height 26
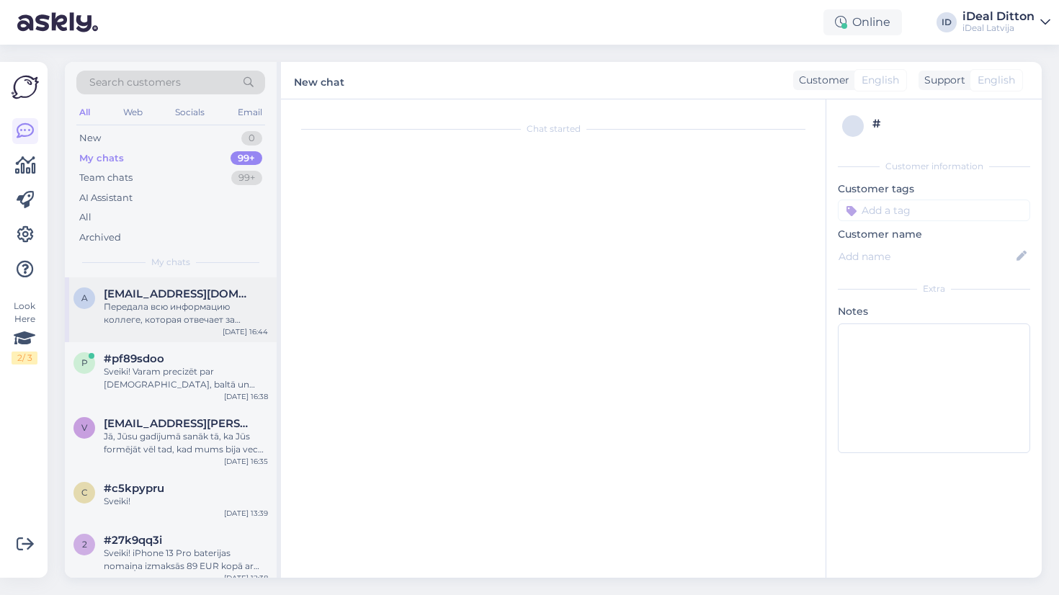
scroll to position [225, 0]
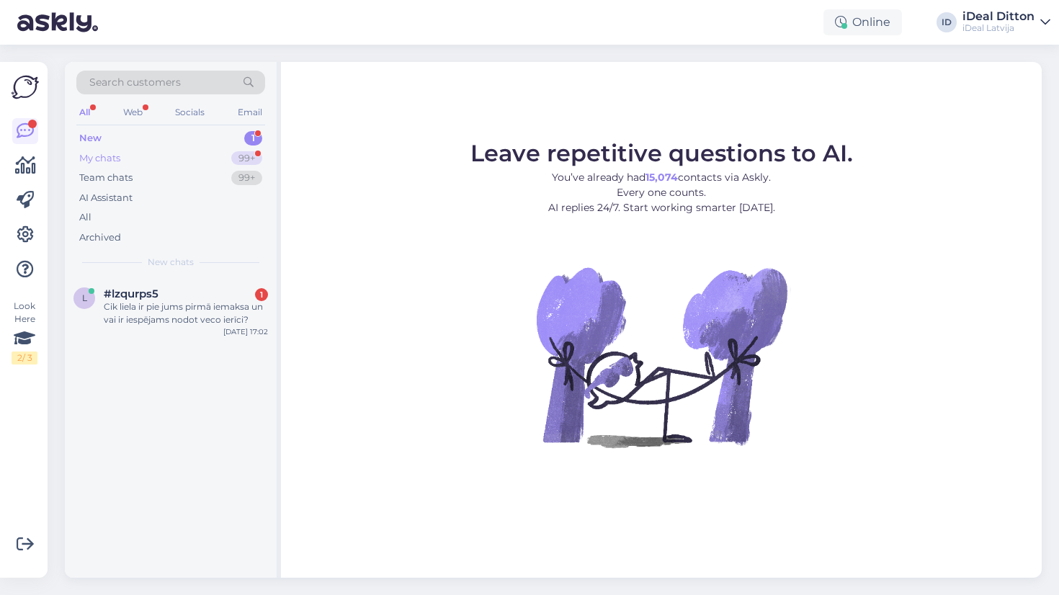
click at [239, 151] on div "99+" at bounding box center [246, 158] width 31 height 14
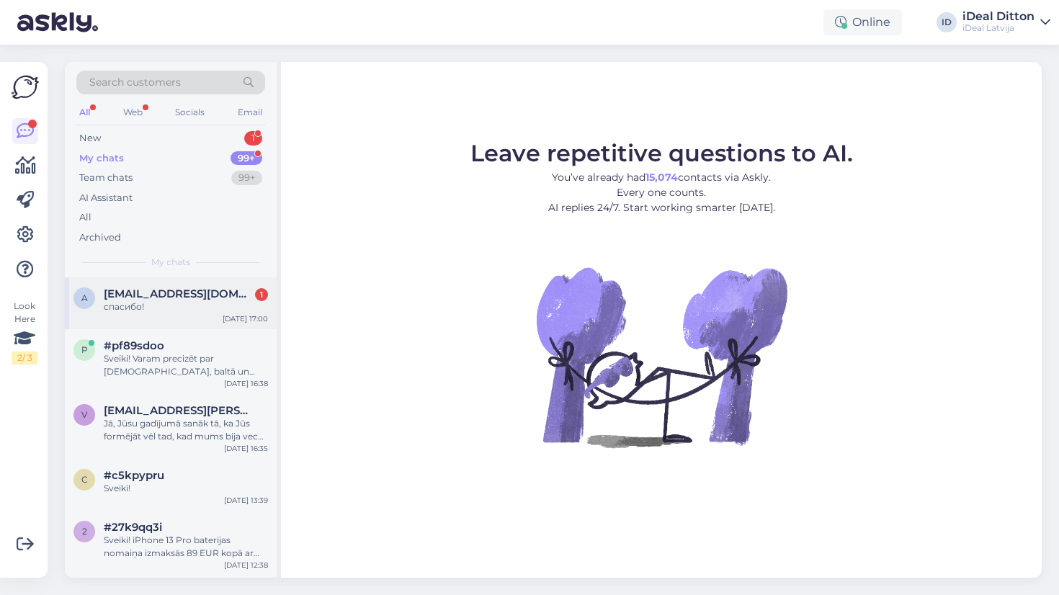
click at [213, 313] on div "a [EMAIL_ADDRESS][DOMAIN_NAME] 1 спасибо! [DATE] 17:00" at bounding box center [171, 303] width 212 height 52
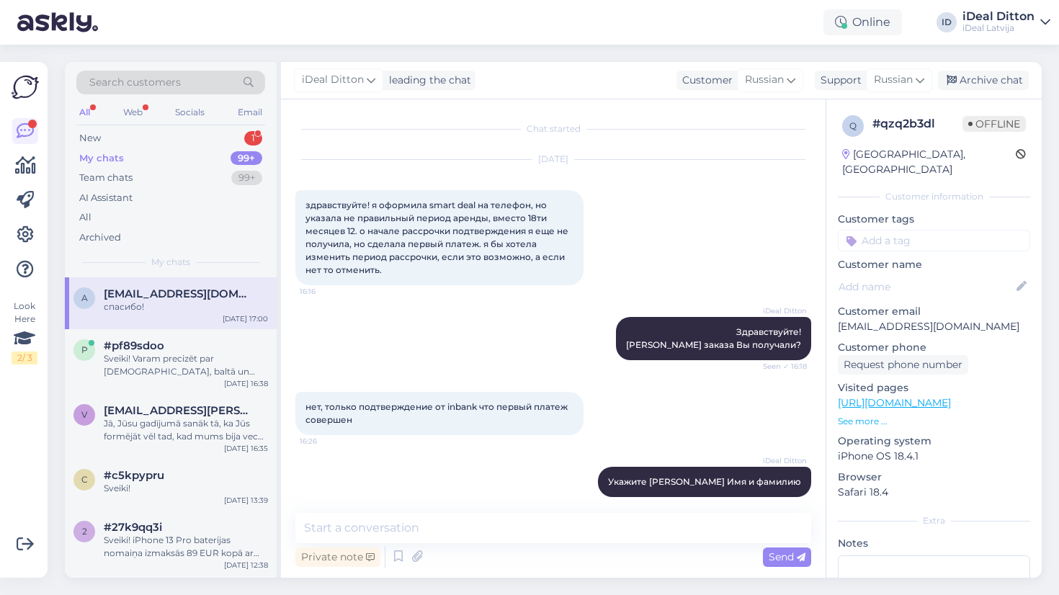
scroll to position [287, 0]
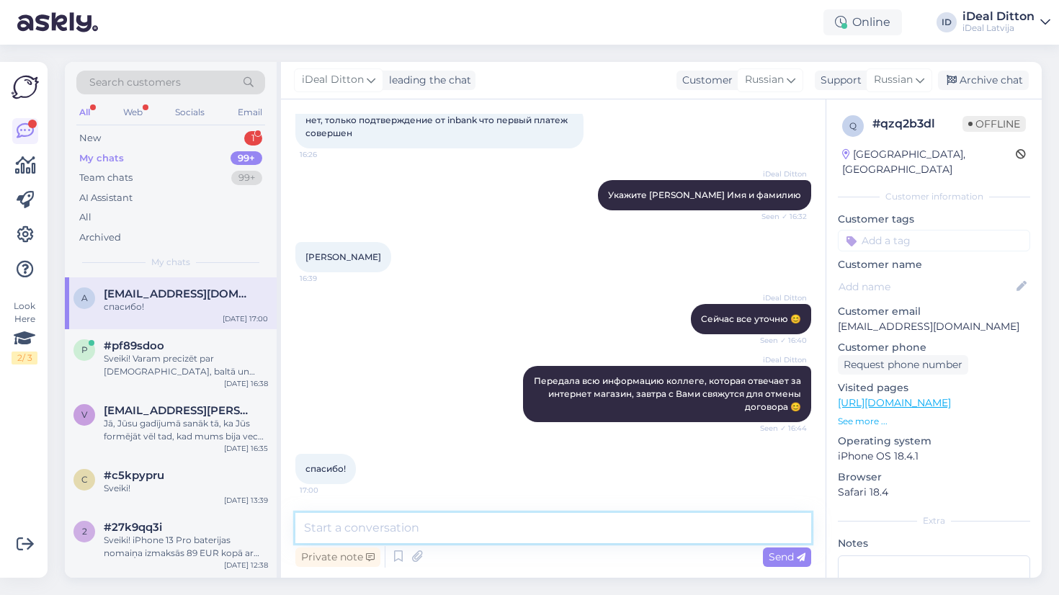
click at [387, 523] on textarea at bounding box center [553, 528] width 516 height 30
type textarea "Пожалуйста. Хорошего дня! 😊"
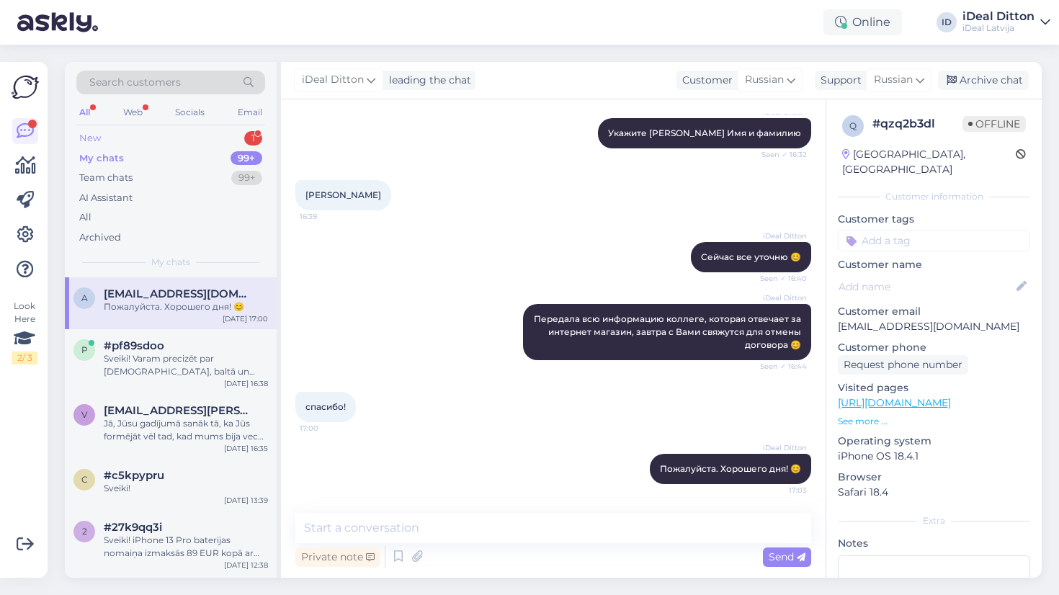
click at [215, 135] on div "New 1" at bounding box center [170, 138] width 189 height 20
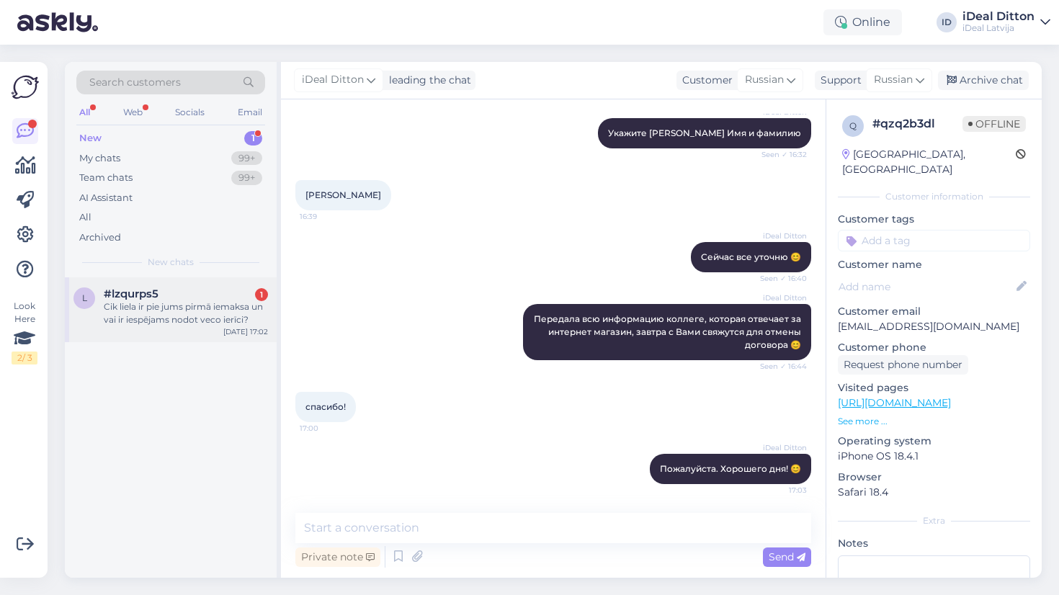
click at [209, 323] on div "Cik liela ir pie jums pirmā iemaksa un vai ir iespējams nodot veco ierīci?" at bounding box center [186, 313] width 164 height 26
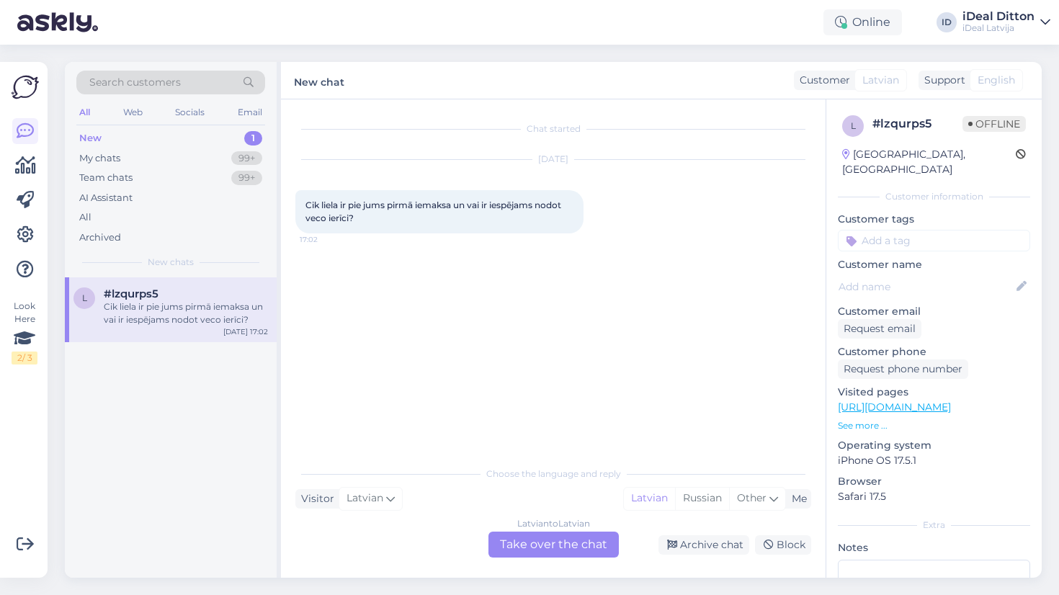
scroll to position [0, 0]
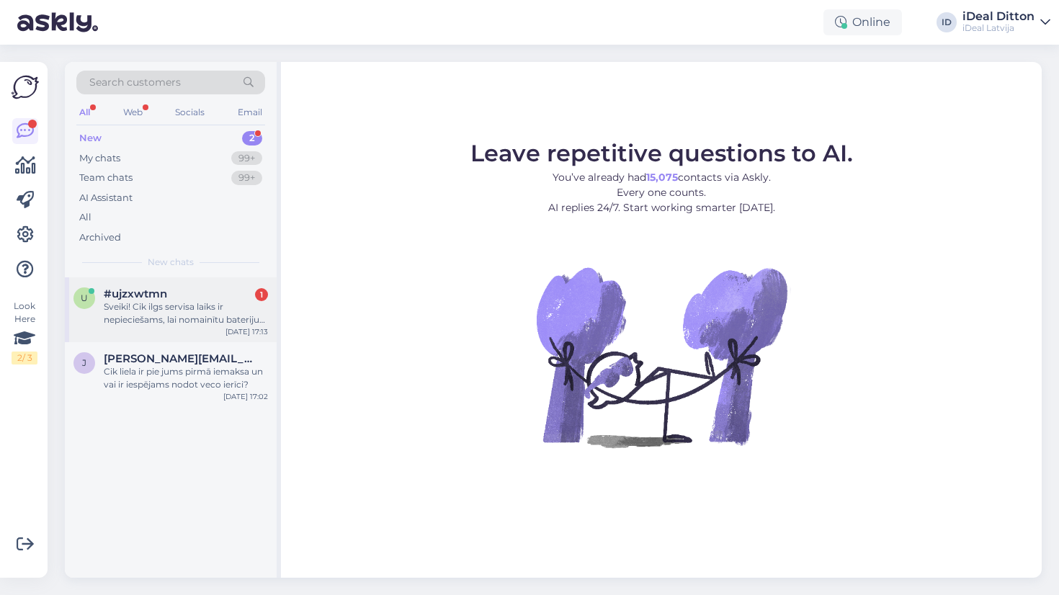
click at [210, 311] on div "Sveiki! Cik ilgs servisa laiks ir nepieciešams, lai nomainītu bateriju iPhone p…" at bounding box center [186, 313] width 164 height 26
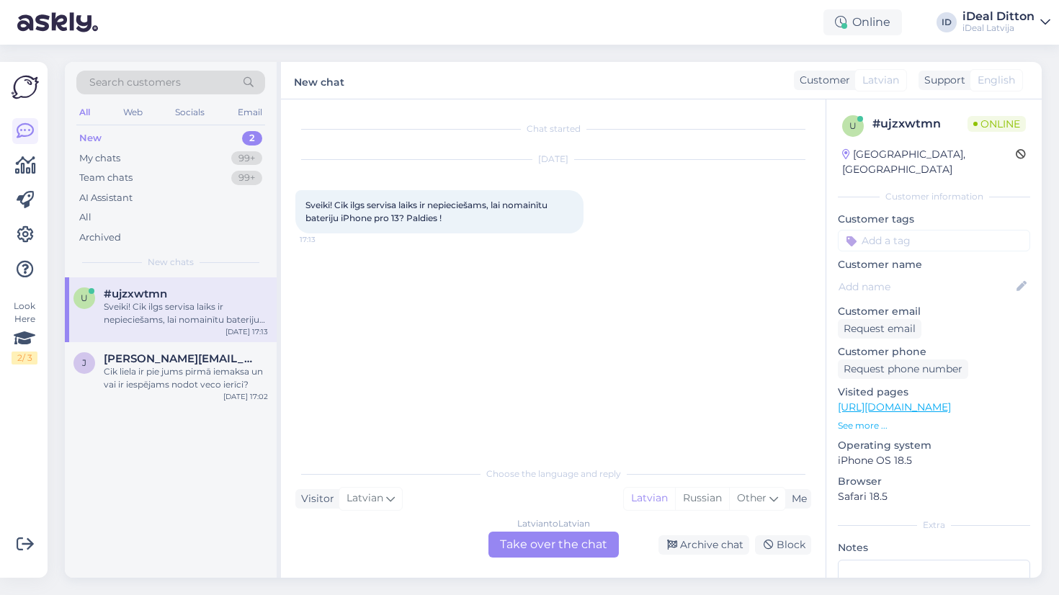
click at [539, 543] on div "Latvian to Latvian Take over the chat" at bounding box center [553, 544] width 130 height 26
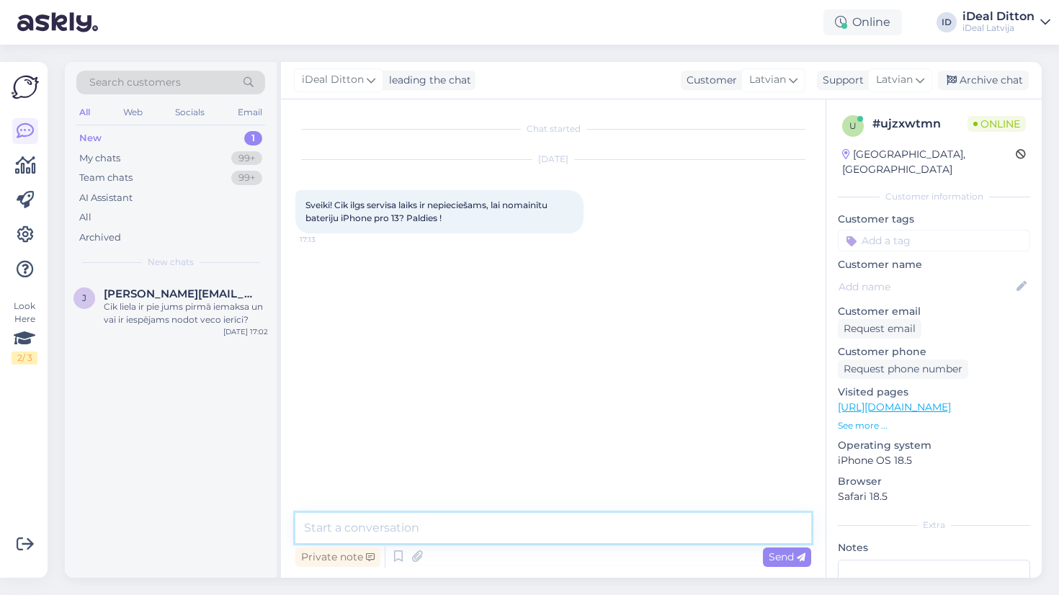
click at [489, 533] on textarea at bounding box center [553, 528] width 516 height 30
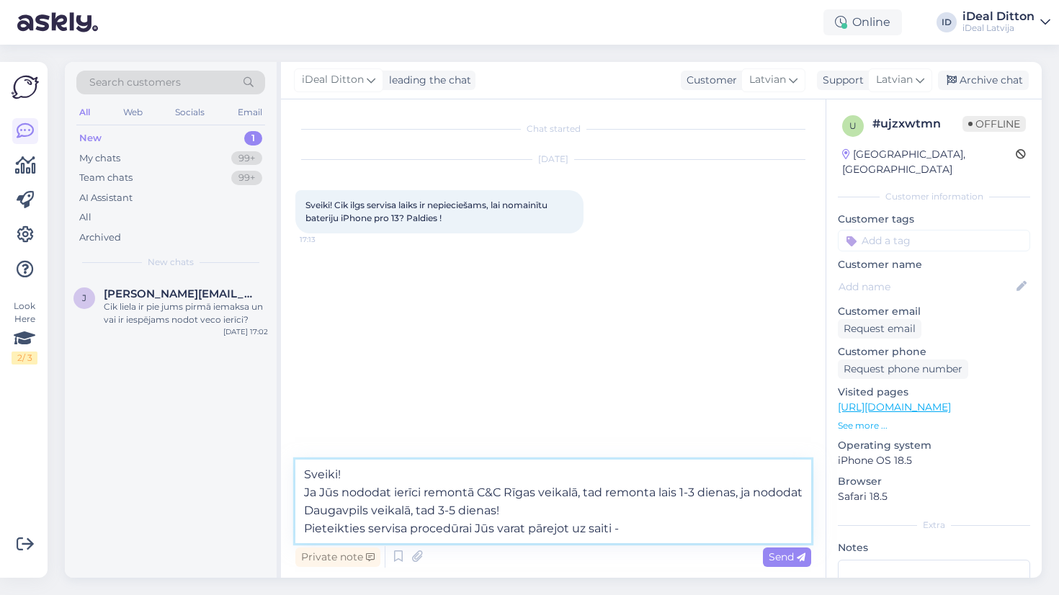
paste textarea "https://www.shop.cec.lv/servisa-apkopes-pieraksts"
type textarea "Sveiki! Ja Jūs nododat ierīci remontā C&C Rīgas veikalā, tad remonta lais 1-3 d…"
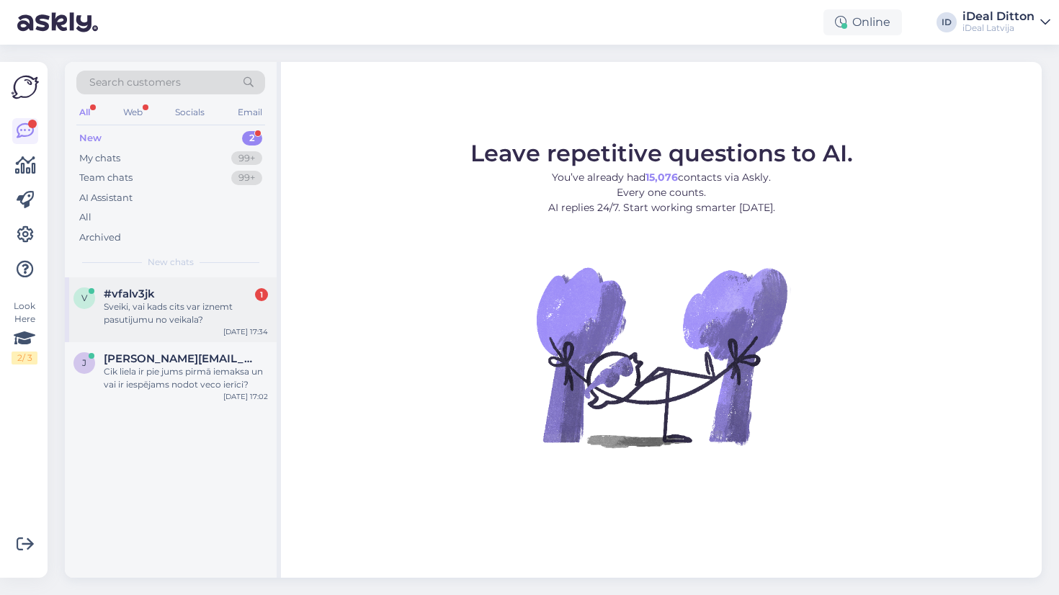
click at [216, 328] on div "v #vfalv3jk 1 Sveiki, vai kads cits var iznemt pasutijumu no veikala? Aug 18 17…" at bounding box center [171, 309] width 212 height 65
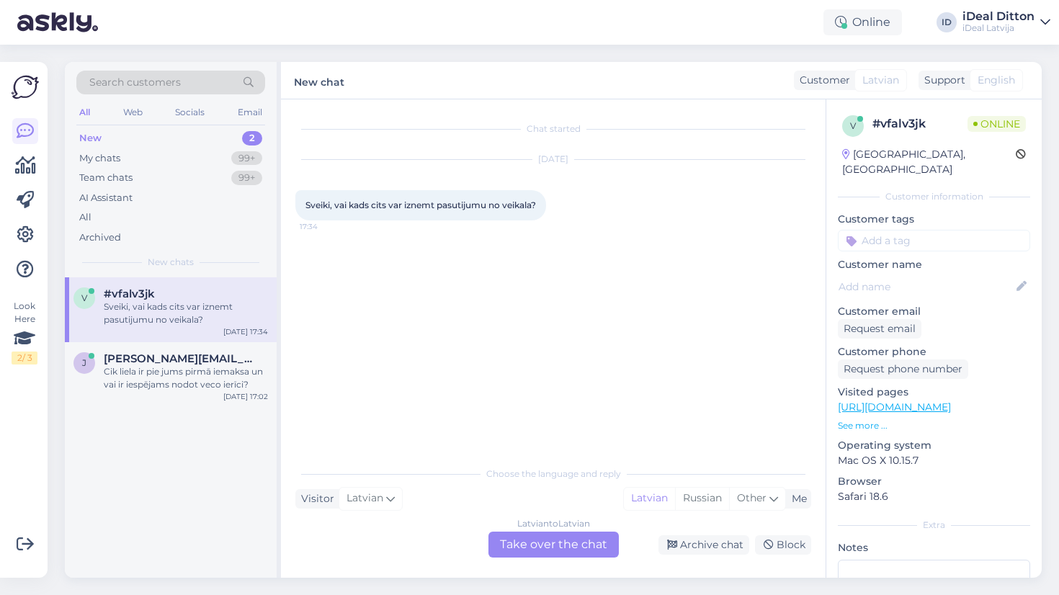
click at [557, 539] on div "Latvian to Latvian Take over the chat" at bounding box center [553, 544] width 130 height 26
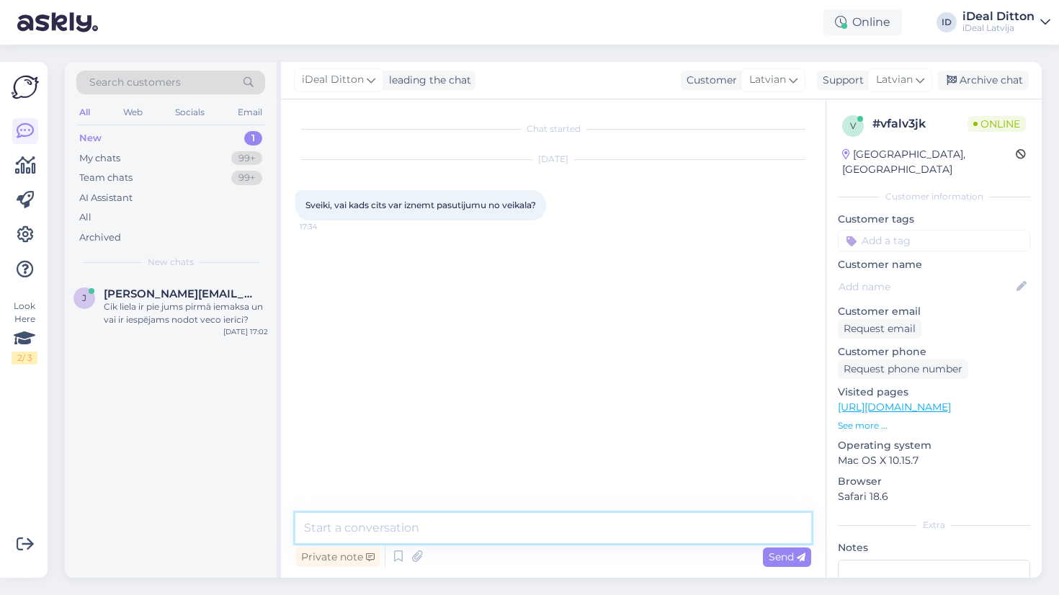
click at [530, 528] on textarea at bounding box center [553, 528] width 516 height 30
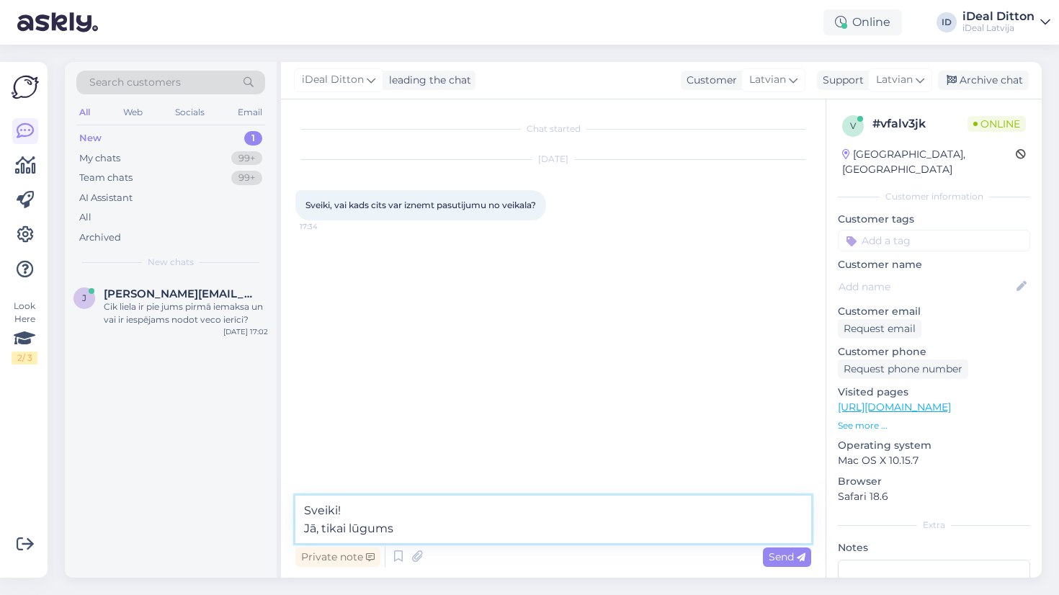
click at [346, 529] on textarea "Sveiki! Jā, tikai lūgums" at bounding box center [553, 519] width 516 height 48
click at [429, 532] on textarea "Sveiki! Jā, tikai, lūgums" at bounding box center [553, 519] width 516 height 48
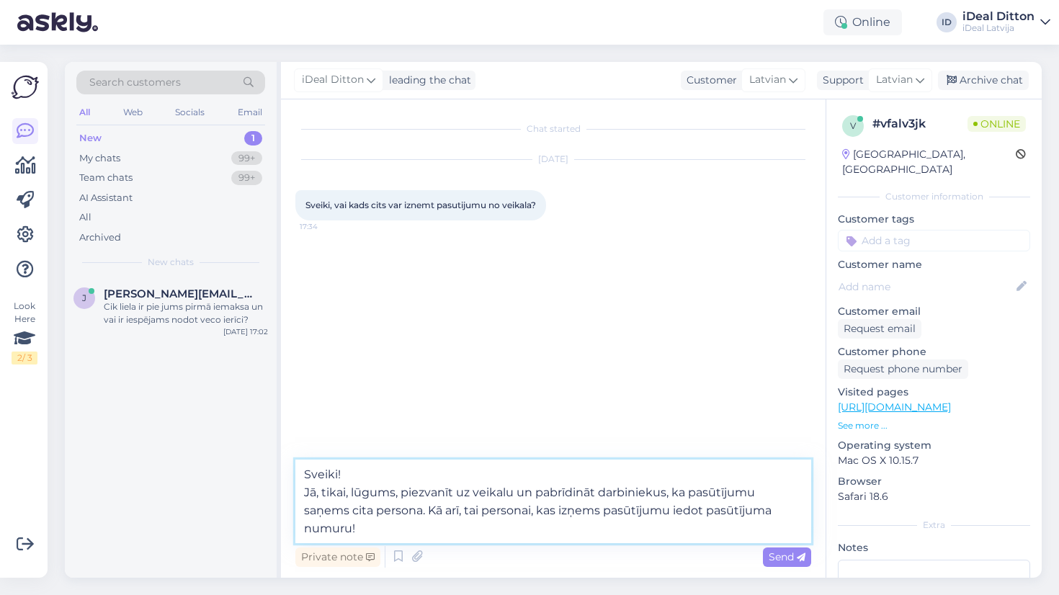
type textarea "Sveiki! Jā, tikai, lūgums, piezvanīt uz veikalu un pabrīdināt darbiniekus, ka p…"
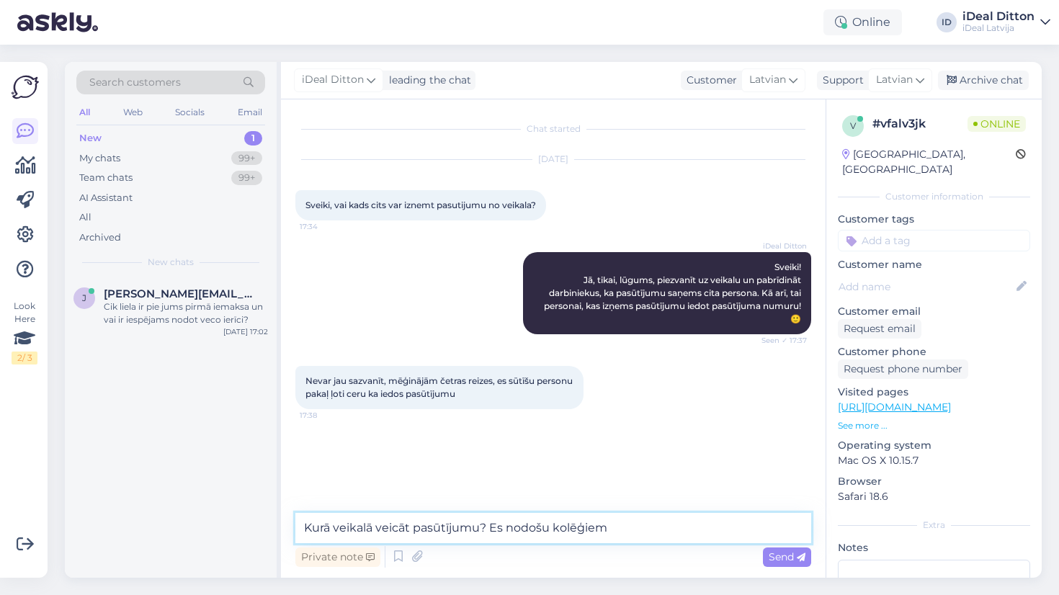
type textarea "Kurā veikalā veicāt pasūtījumu? Es nodošu kolēģiem 😊"
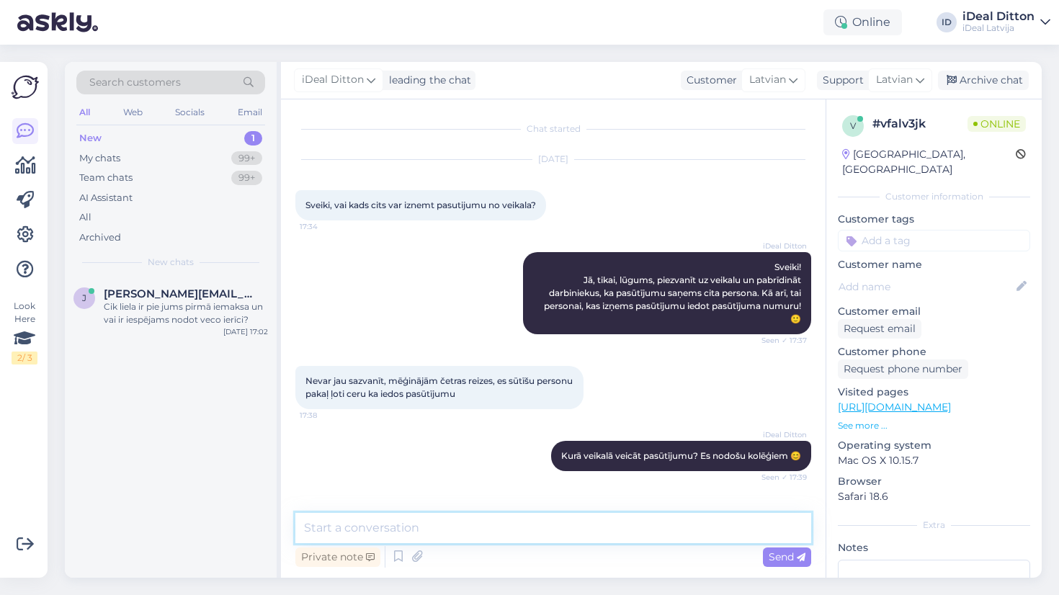
scroll to position [49, 0]
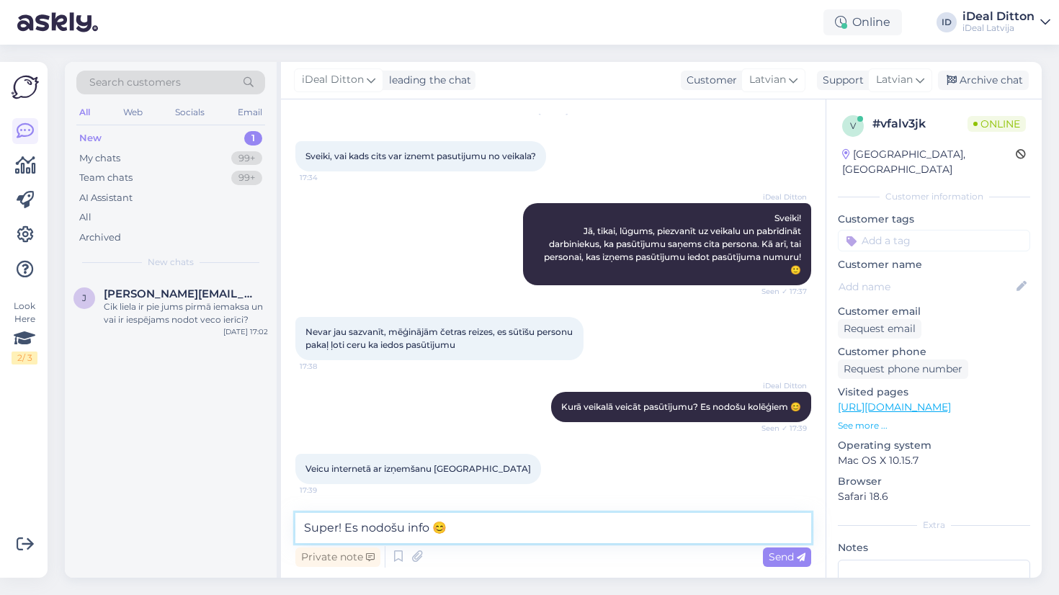
drag, startPoint x: 345, startPoint y: 526, endPoint x: 465, endPoint y: 526, distance: 120.3
click at [465, 526] on textarea "Super! Es nodošu info 😊" at bounding box center [553, 528] width 516 height 30
click at [478, 529] on textarea "Super! Es nodošu info 😊" at bounding box center [553, 528] width 516 height 30
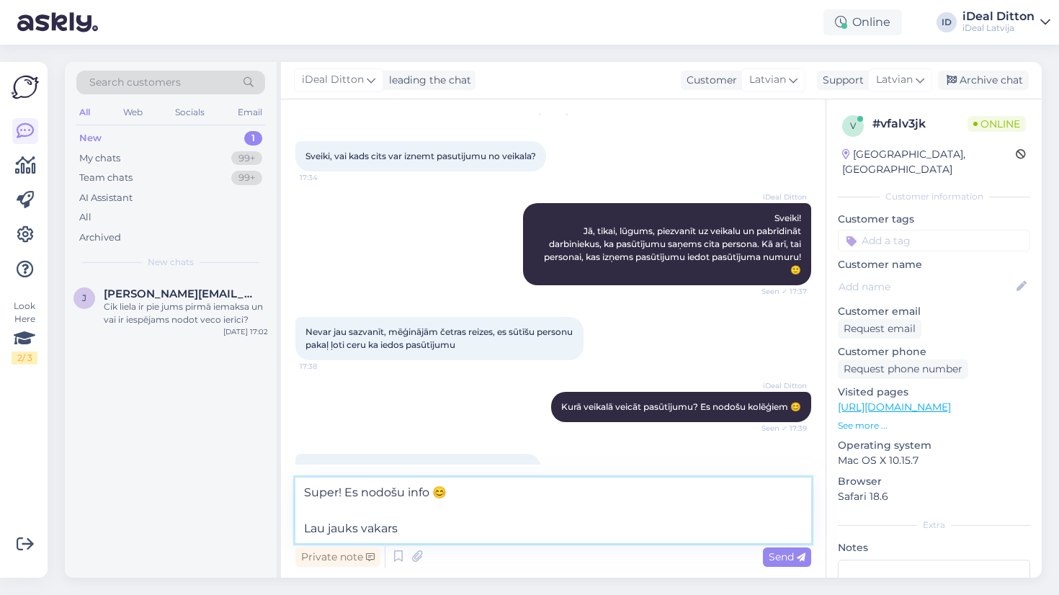
type textarea "Super! Es nodošu info 😊 Lau jauks vakars!"
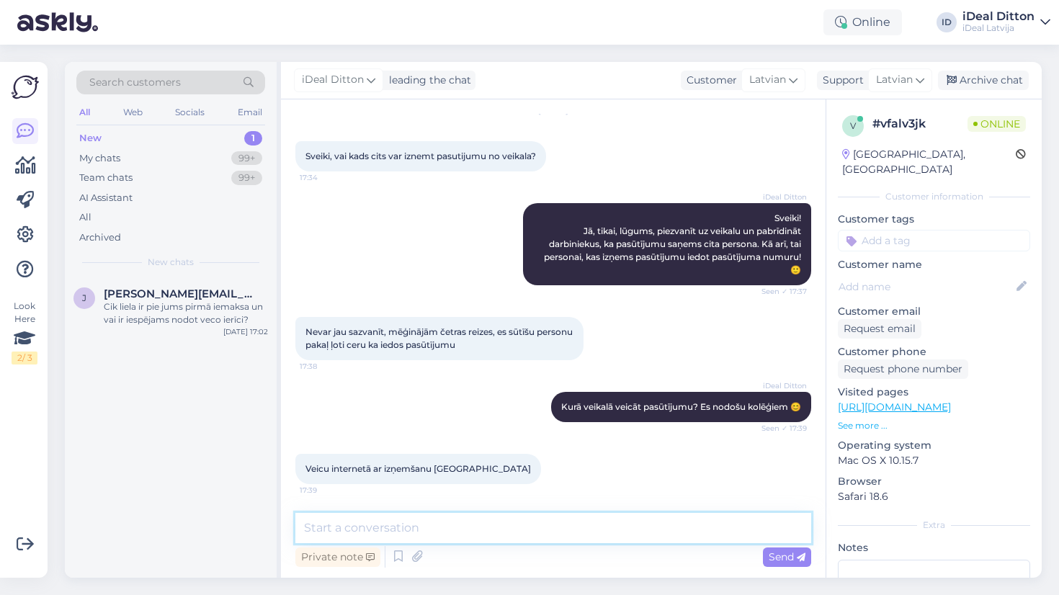
scroll to position [137, 0]
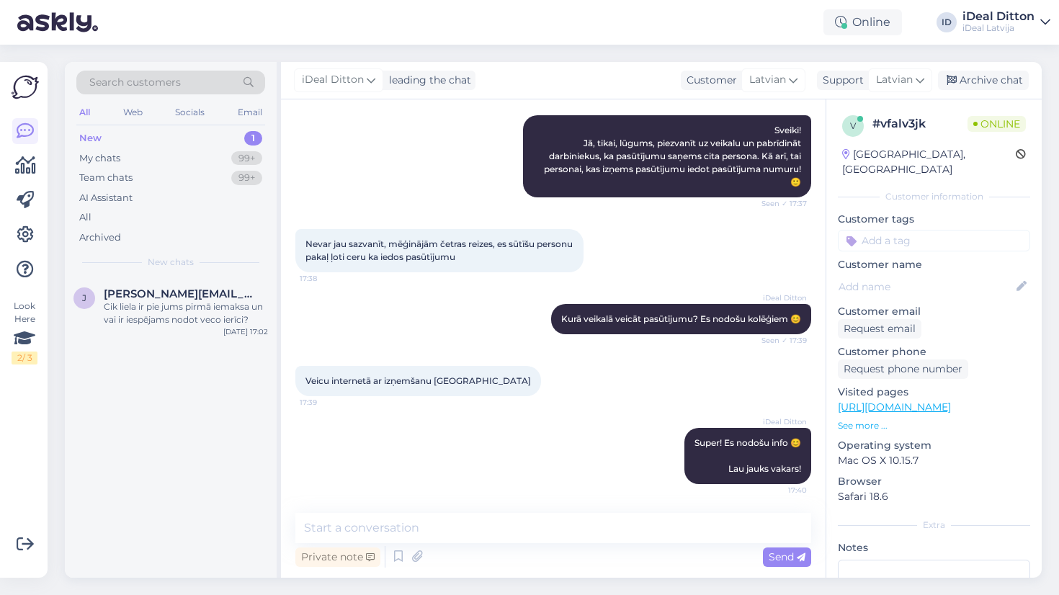
click at [546, 444] on div "iDeal Ditton Super! Es nodošu info 😊 Lau jauks vakars! 17:40" at bounding box center [553, 456] width 516 height 88
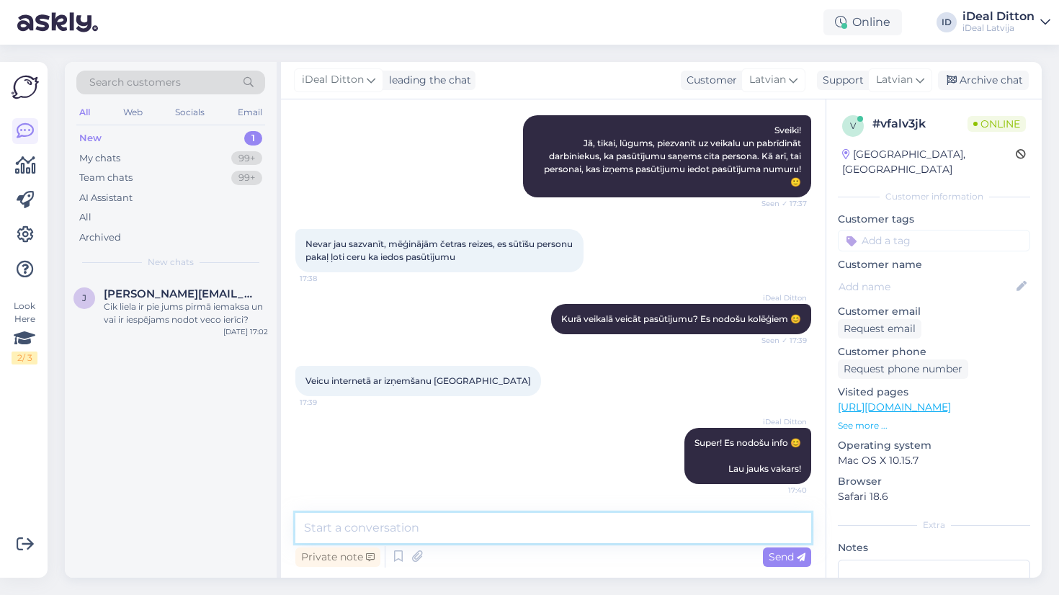
click at [539, 528] on textarea at bounding box center [553, 528] width 516 height 30
type textarea "Un kāds būs pasūtījuma numurs?"
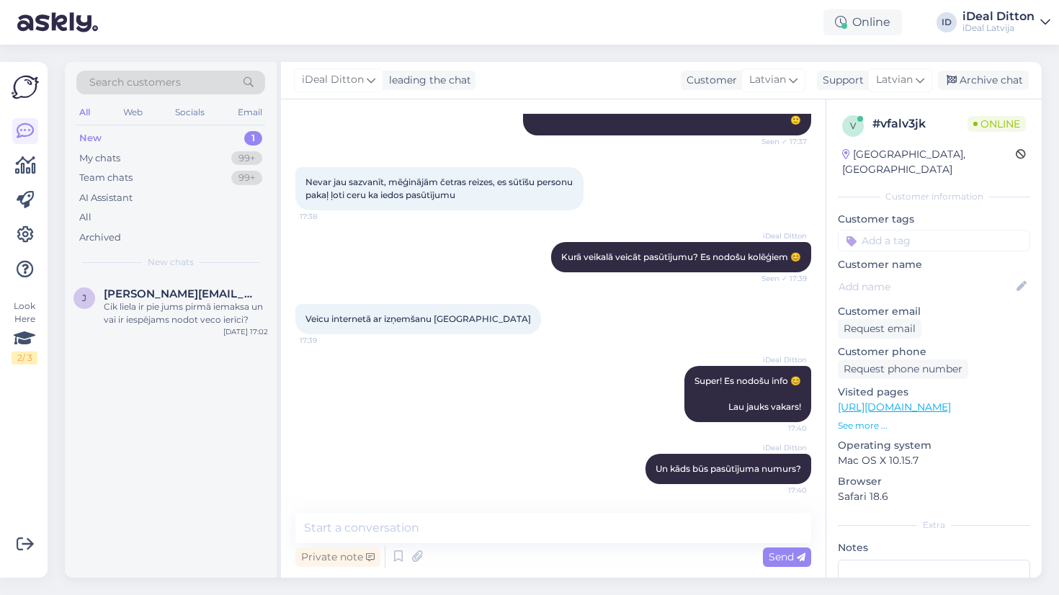
click at [547, 465] on div "iDeal Ditton Un kāds būs pasūtījuma numurs? 17:40" at bounding box center [553, 469] width 516 height 62
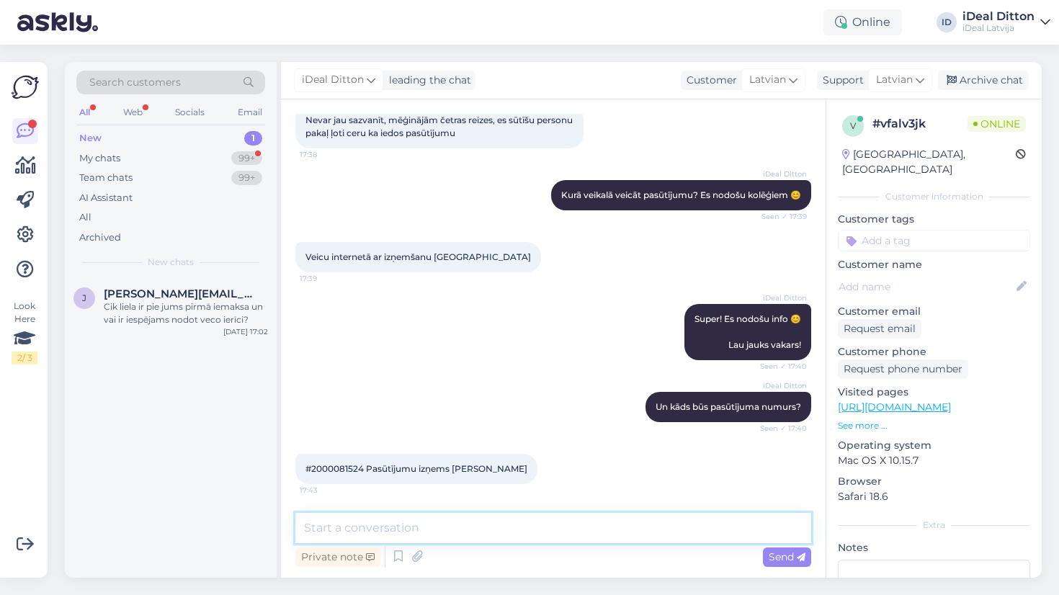
click at [480, 520] on textarea at bounding box center [553, 528] width 516 height 30
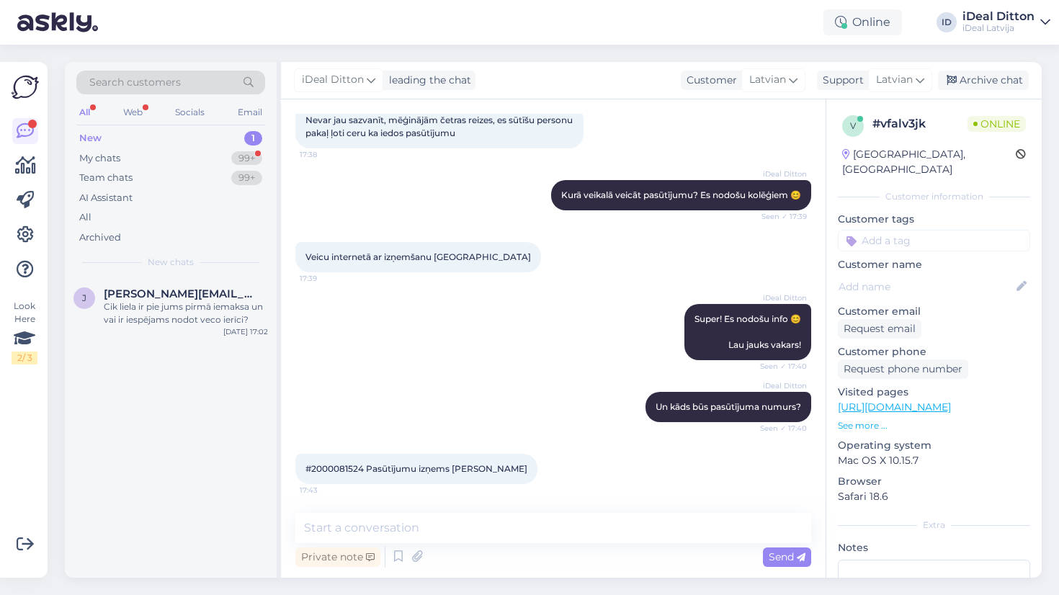
click at [338, 467] on span "#2000081524 Pasūtījumu izņems Kārlis" at bounding box center [416, 468] width 222 height 11
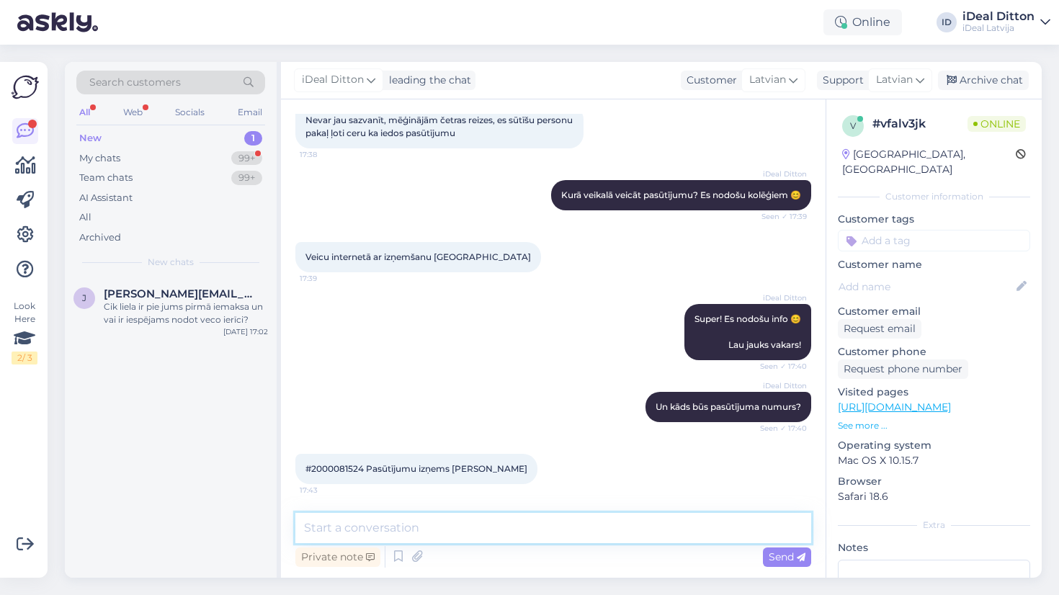
click at [375, 527] on textarea at bounding box center [553, 528] width 516 height 30
type textarea "Ok!"
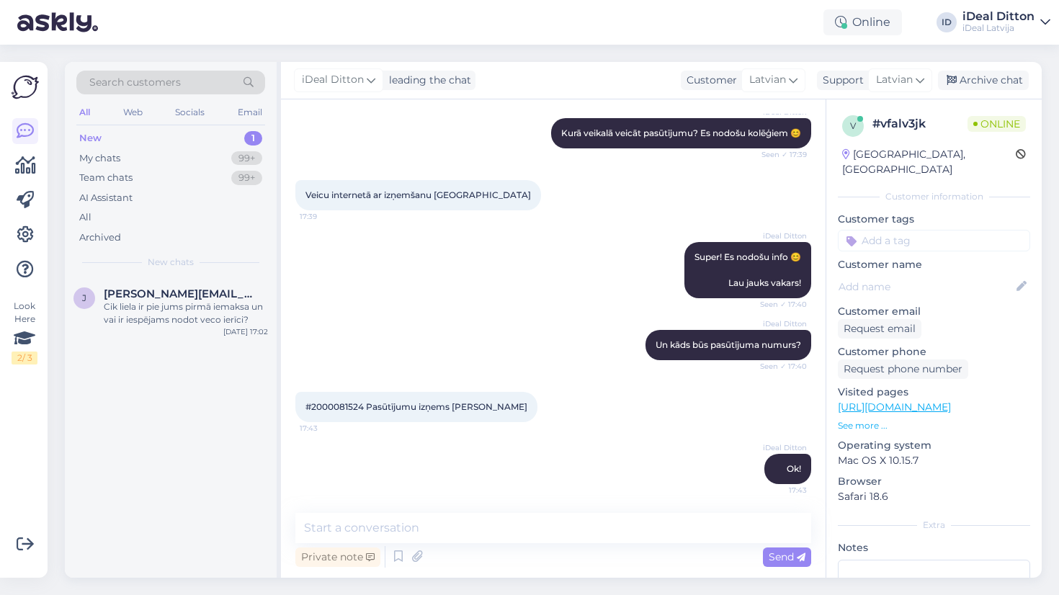
click at [338, 404] on span "#2000081524 Pasūtījumu izņems Kārlis" at bounding box center [416, 406] width 222 height 11
copy span "2000081524"
click at [514, 460] on div "iDeal Ditton Ok! 17:43" at bounding box center [553, 469] width 516 height 62
